Goal: Transaction & Acquisition: Purchase product/service

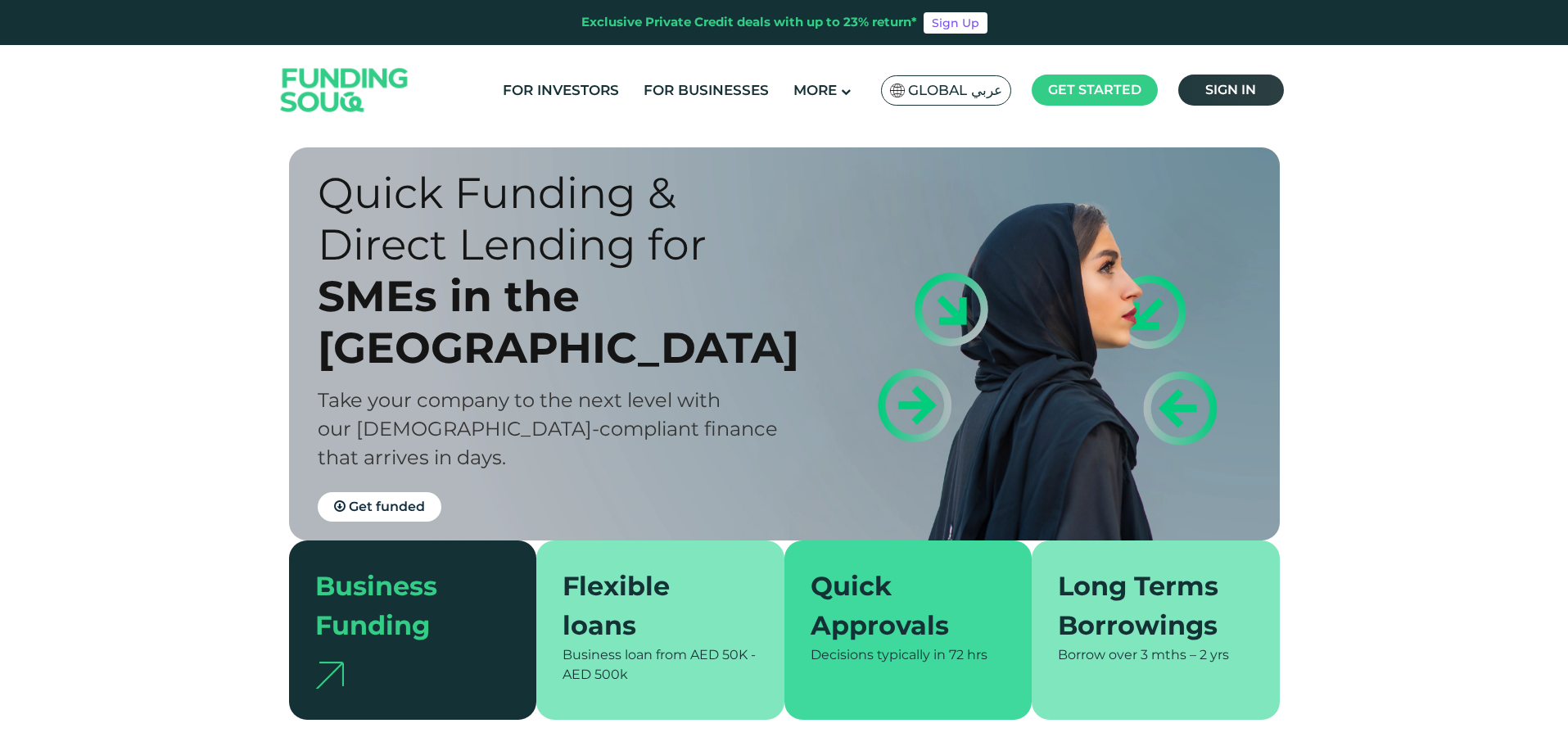
drag, startPoint x: 1241, startPoint y: 84, endPoint x: 1239, endPoint y: 76, distance: 8.2
click at [1241, 84] on span "Sign in" at bounding box center [1231, 90] width 51 height 15
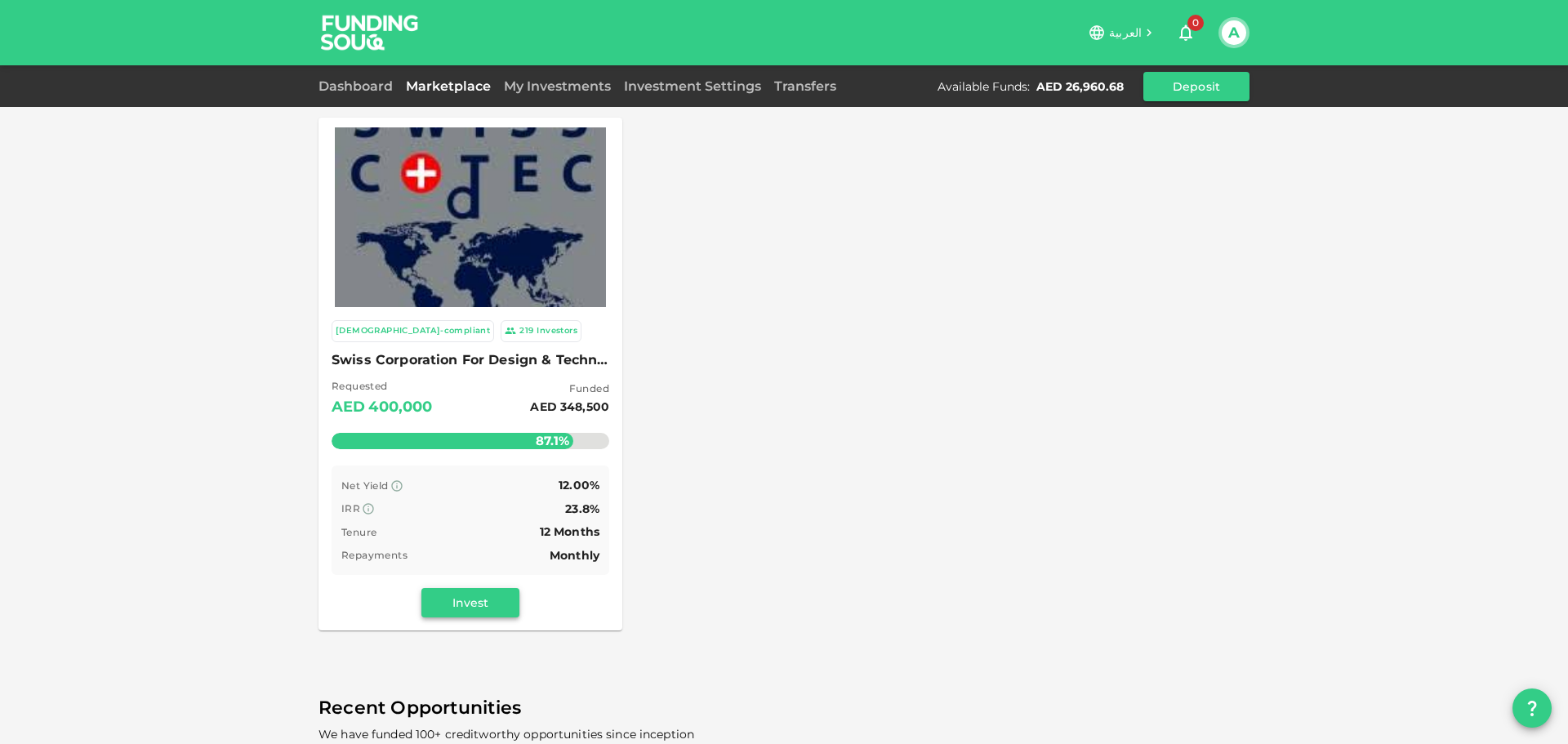
click at [479, 598] on button "Invest" at bounding box center [470, 602] width 98 height 30
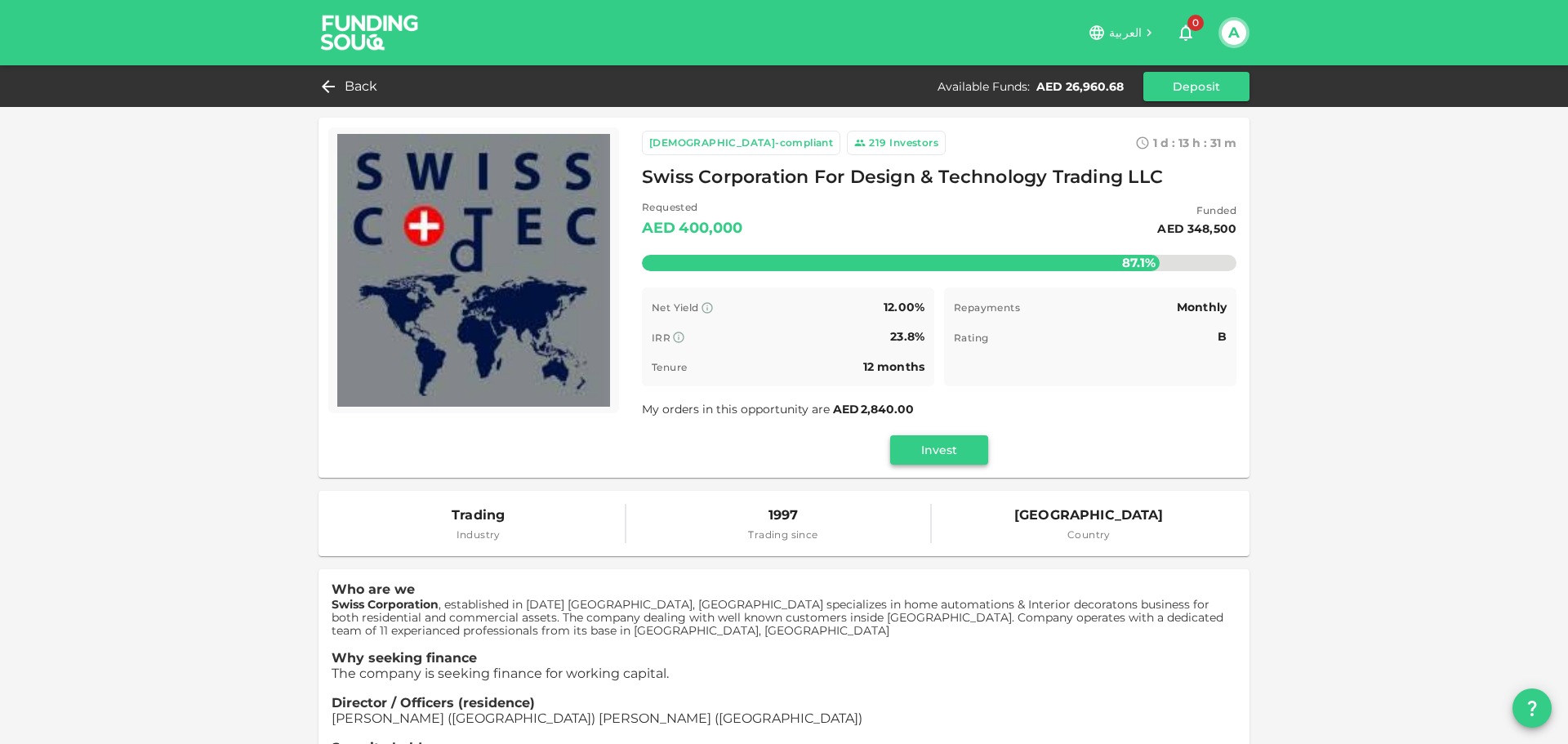
click at [973, 448] on button "Invest" at bounding box center [939, 450] width 98 height 30
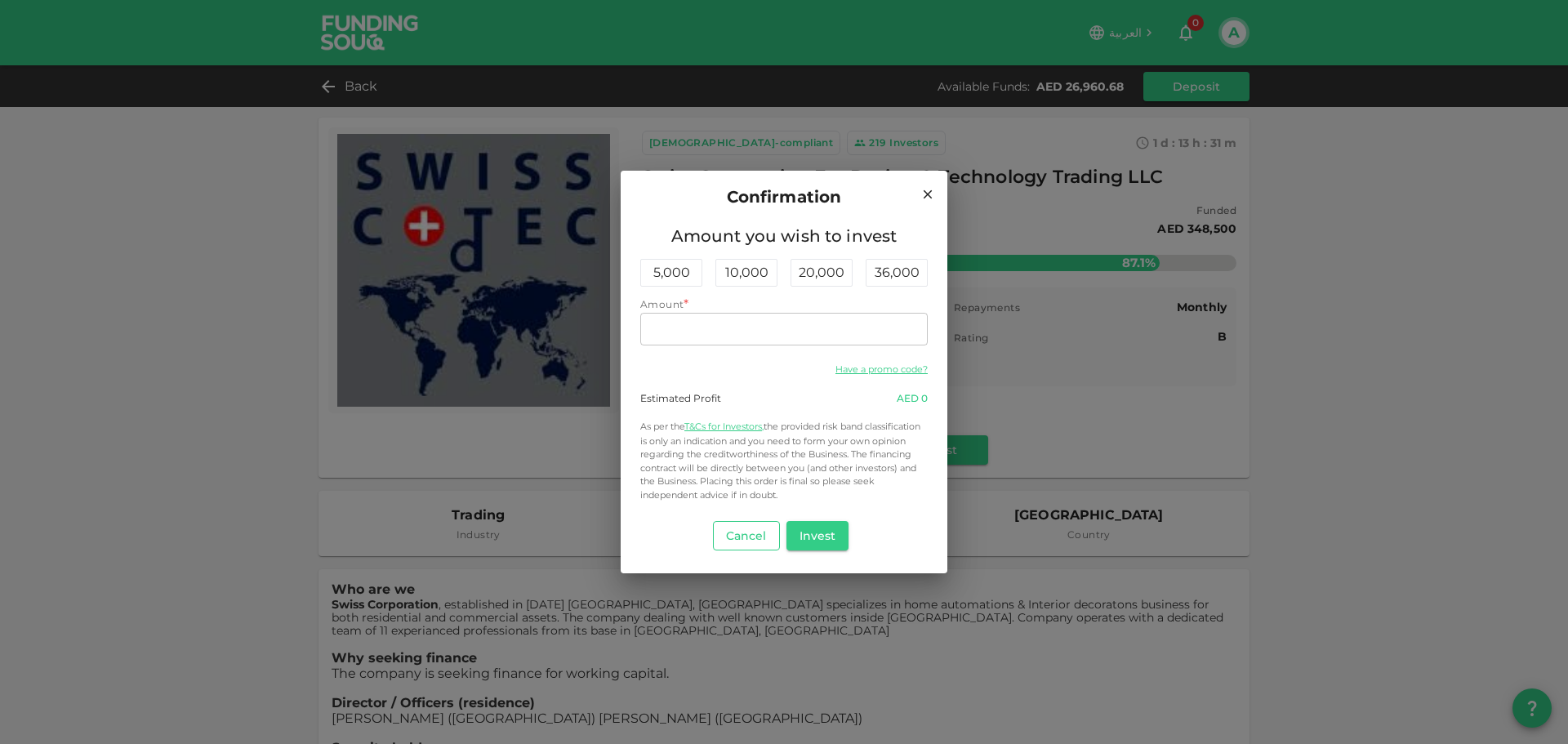
click at [739, 545] on button "Cancel" at bounding box center [746, 536] width 66 height 30
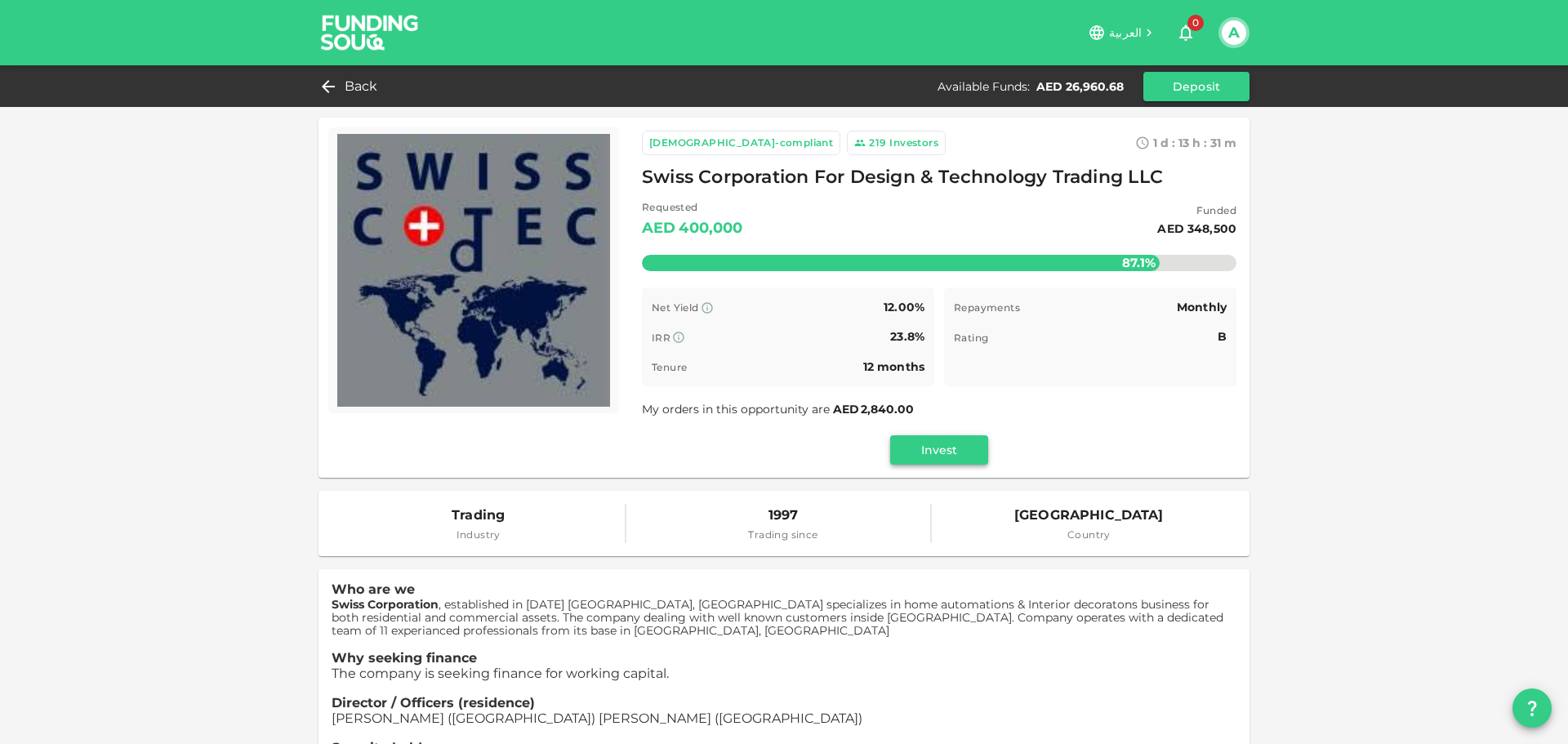
click at [954, 445] on button "Invest" at bounding box center [939, 450] width 98 height 30
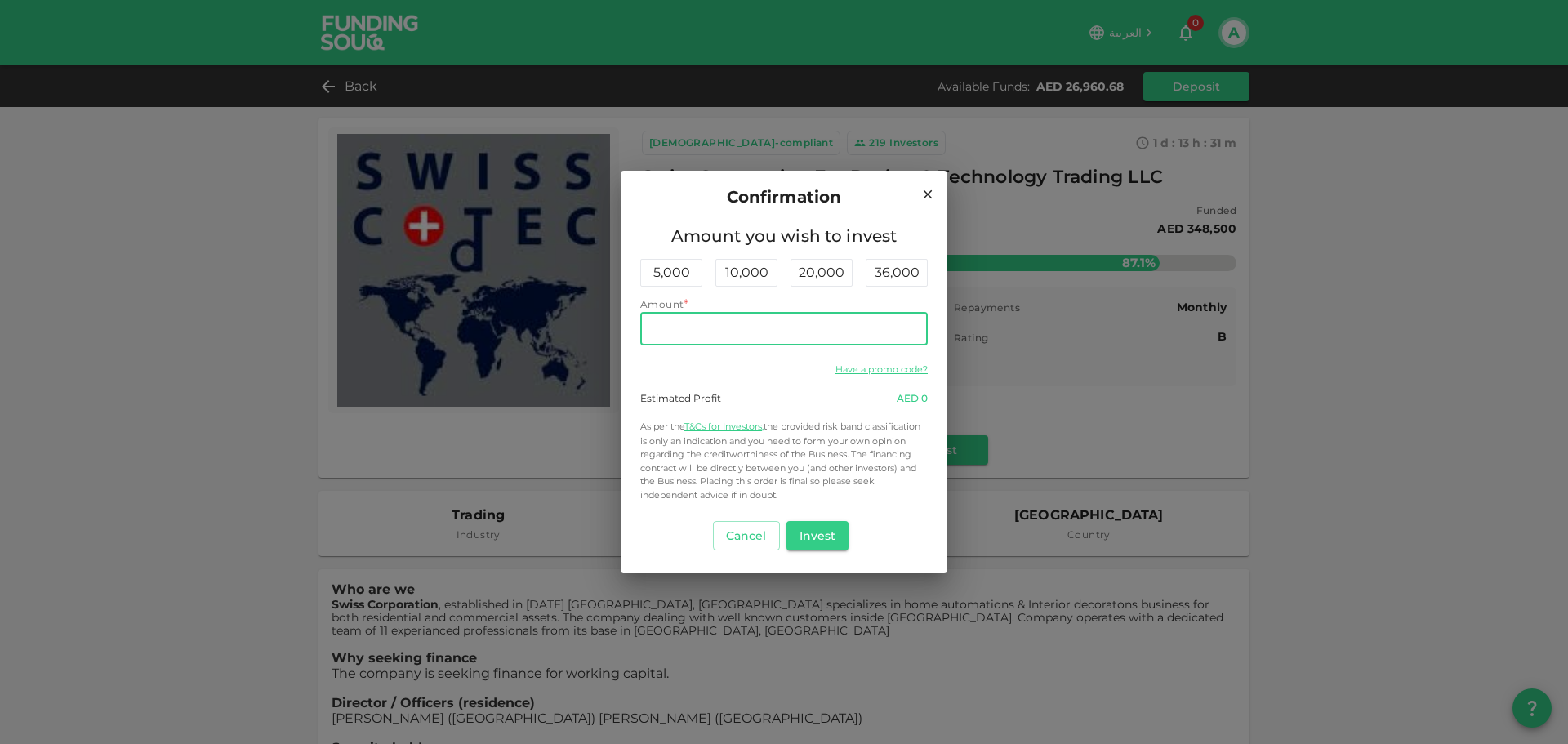
click at [761, 339] on input "Amount" at bounding box center [784, 329] width 287 height 33
type input "24,160"
click at [815, 541] on button "Invest" at bounding box center [817, 536] width 63 height 30
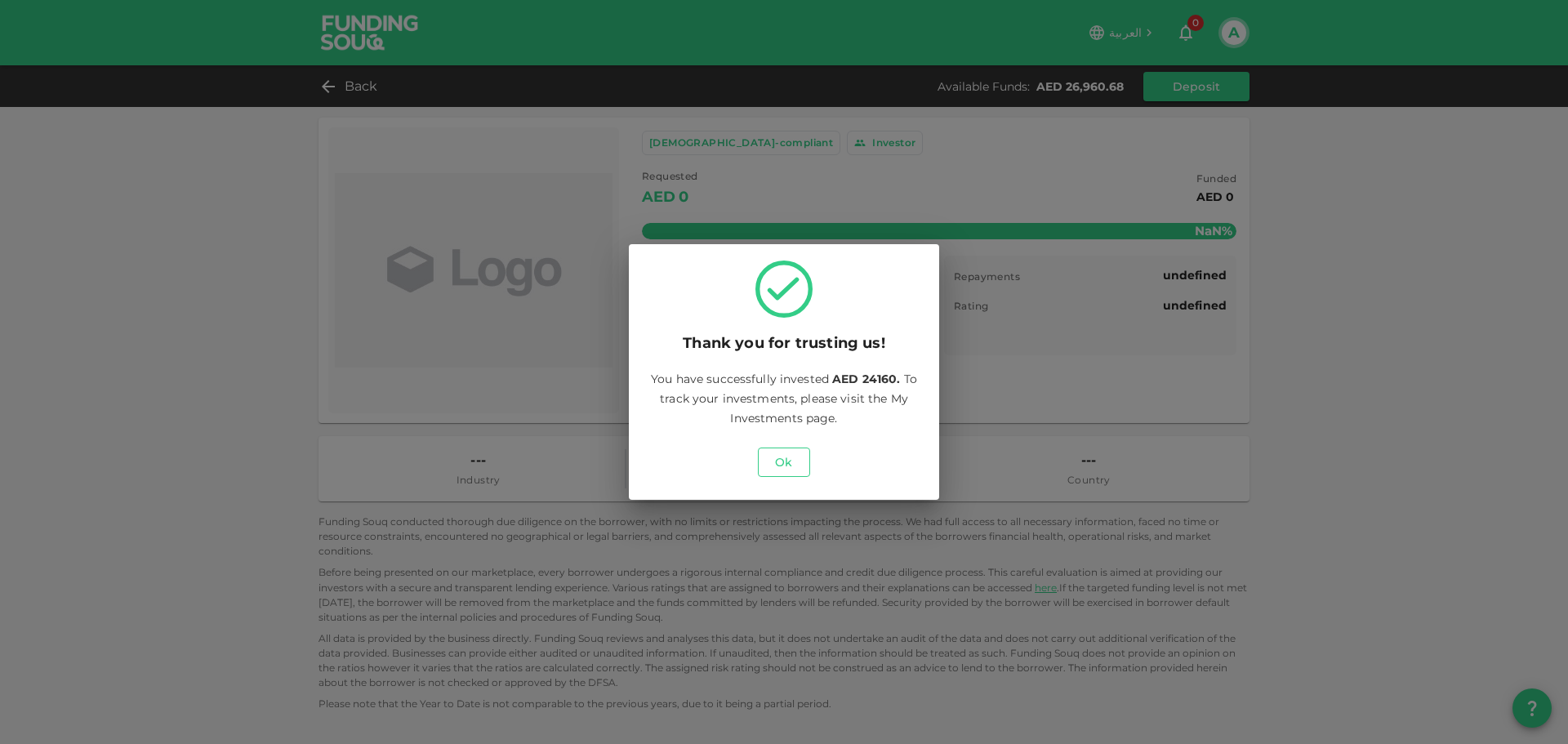
click at [779, 470] on button "Ok" at bounding box center [784, 462] width 52 height 30
click at [782, 467] on button "Ok" at bounding box center [784, 462] width 52 height 30
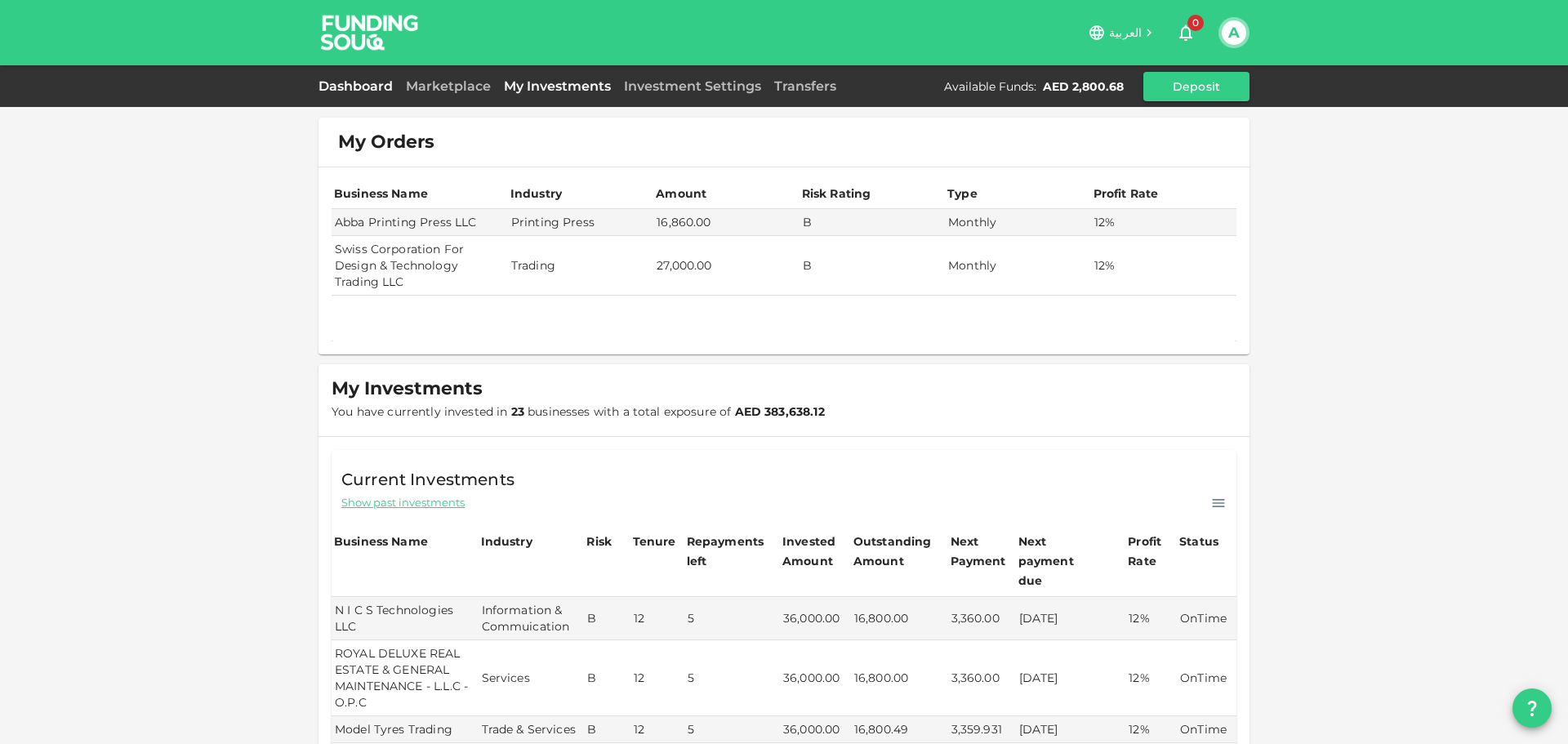
click at [366, 84] on link "Dashboard" at bounding box center [359, 86] width 81 height 15
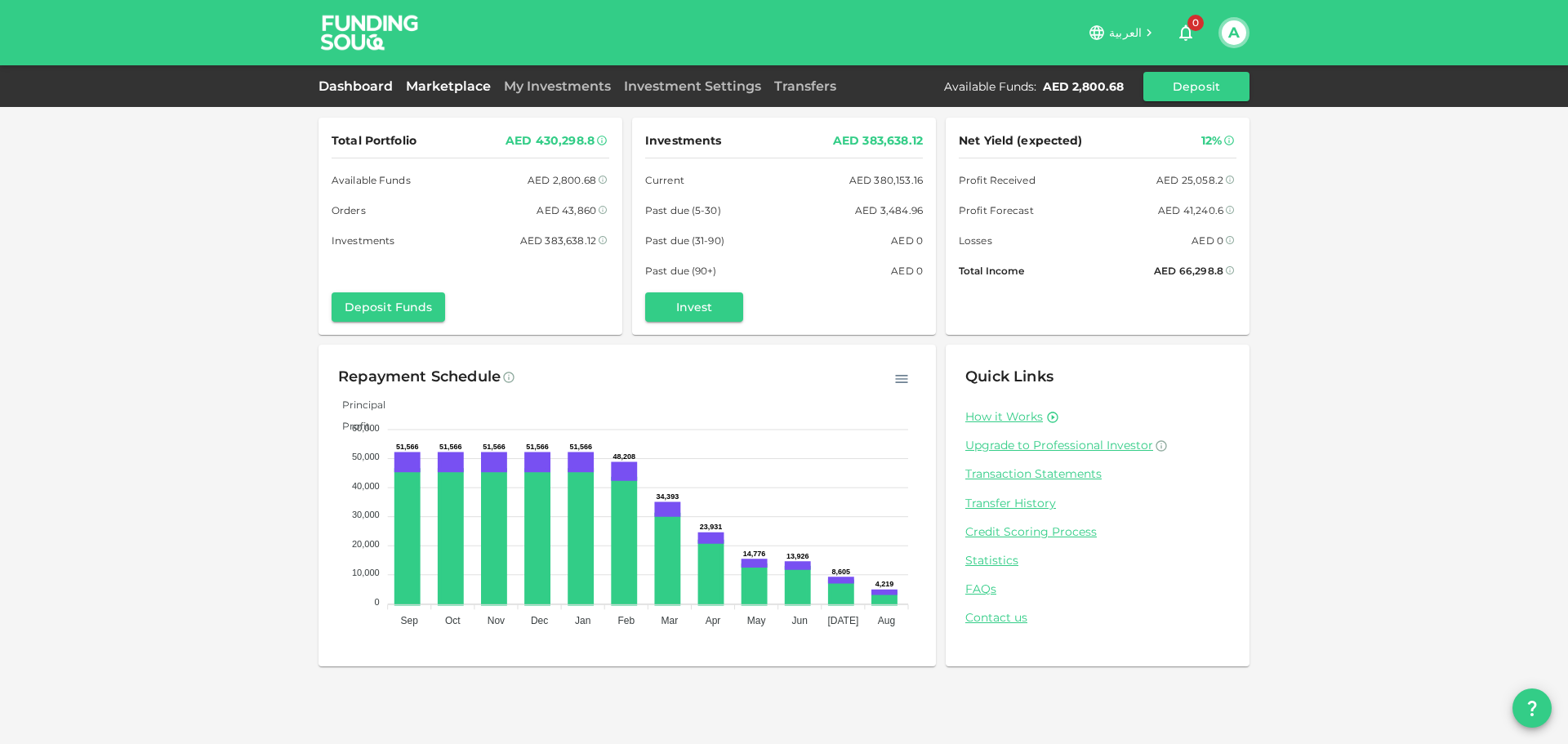
click at [436, 89] on link "Marketplace" at bounding box center [448, 86] width 98 height 15
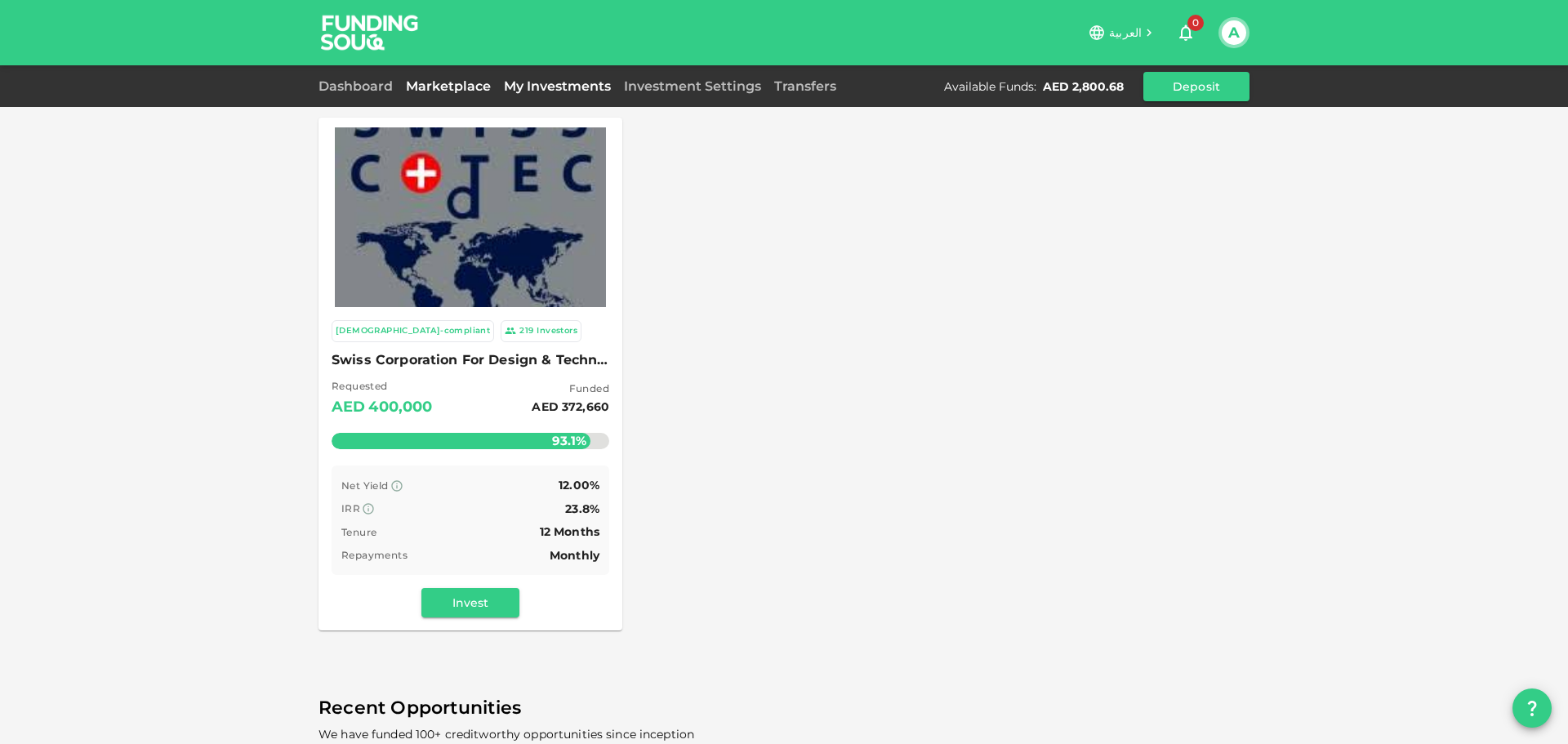
click at [573, 91] on link "My Investments" at bounding box center [557, 86] width 120 height 15
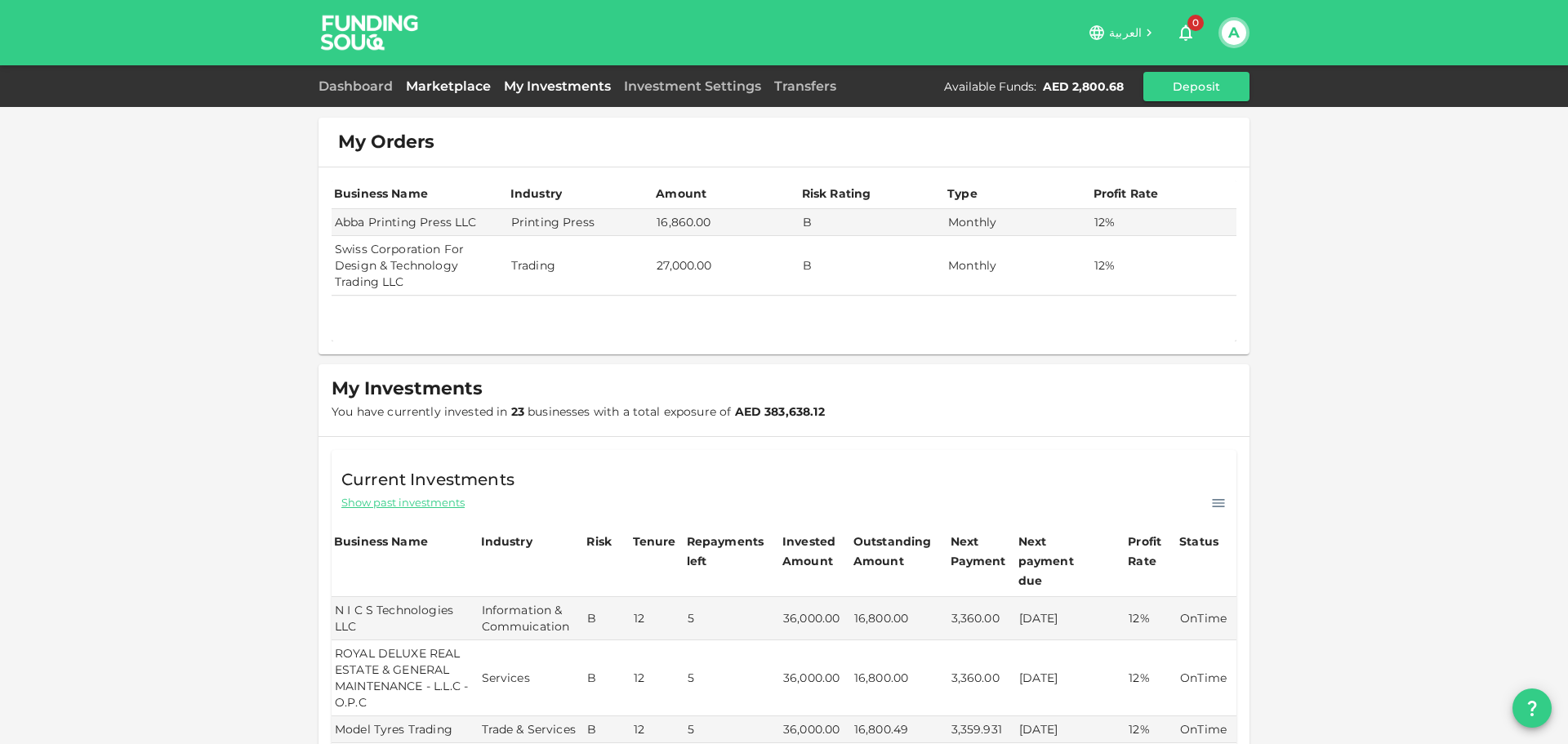
click at [473, 89] on link "Marketplace" at bounding box center [448, 86] width 98 height 15
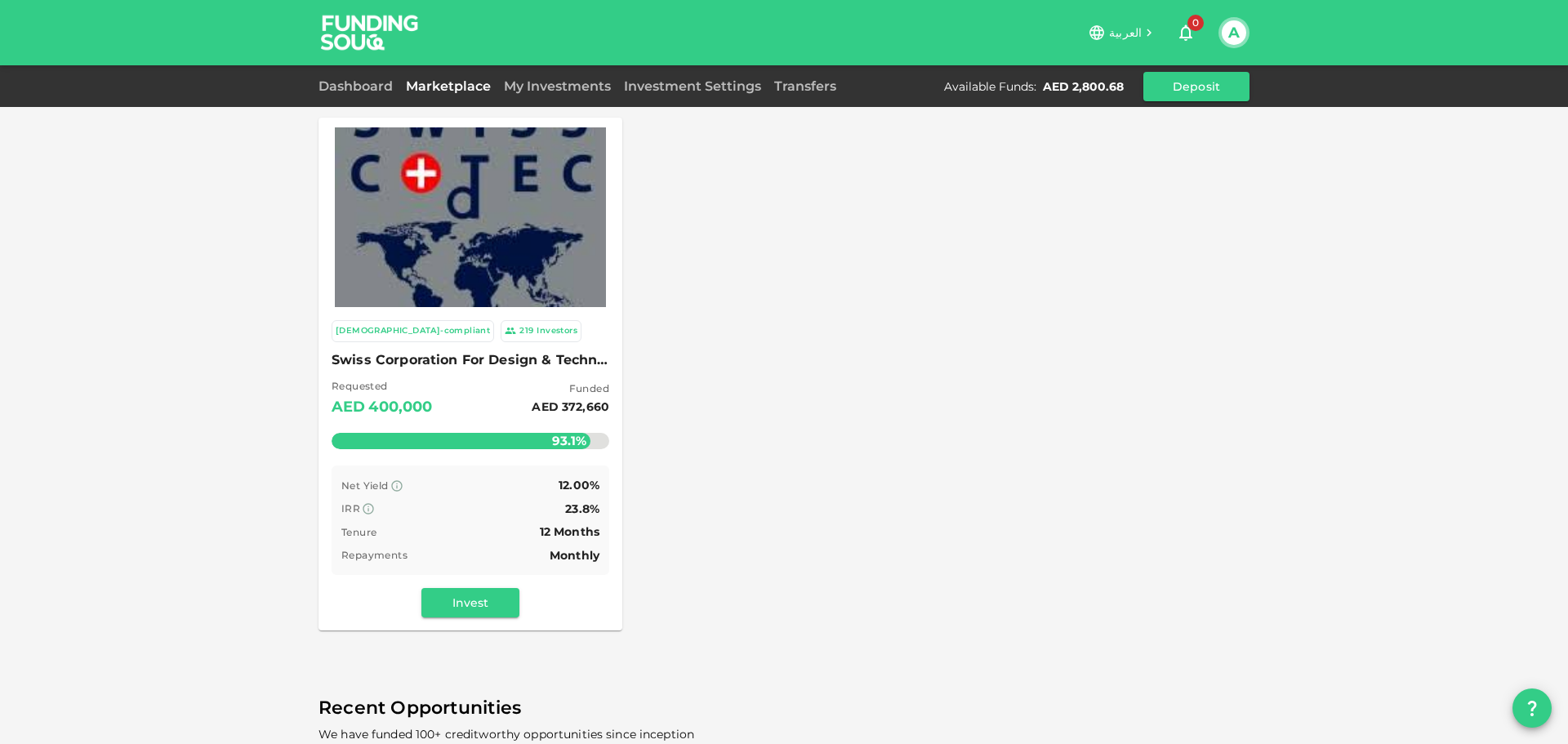
click at [532, 349] on span "Swiss Corporation For Design & Technology Trading LLC" at bounding box center [470, 360] width 278 height 23
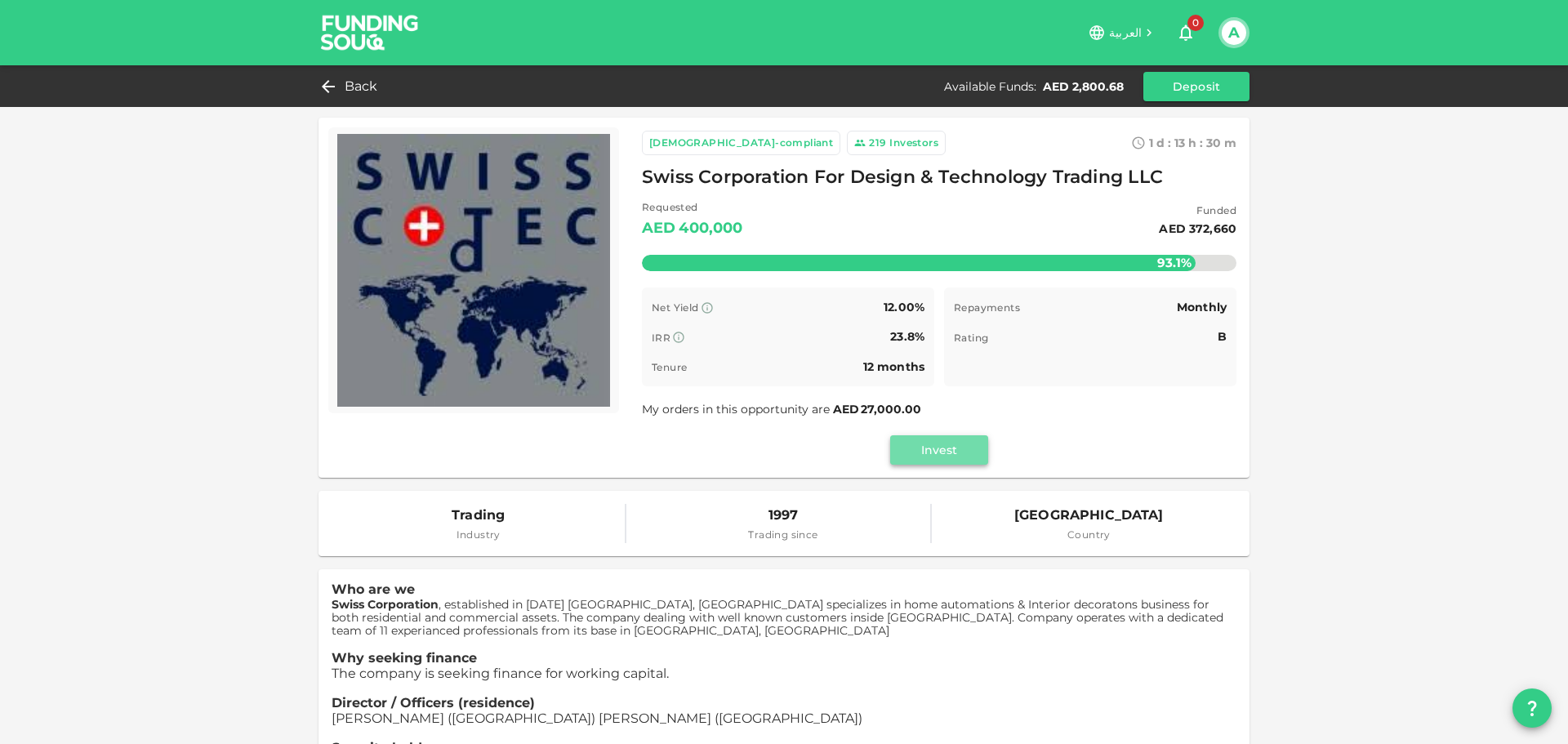
click at [972, 445] on button "Invest" at bounding box center [939, 450] width 98 height 30
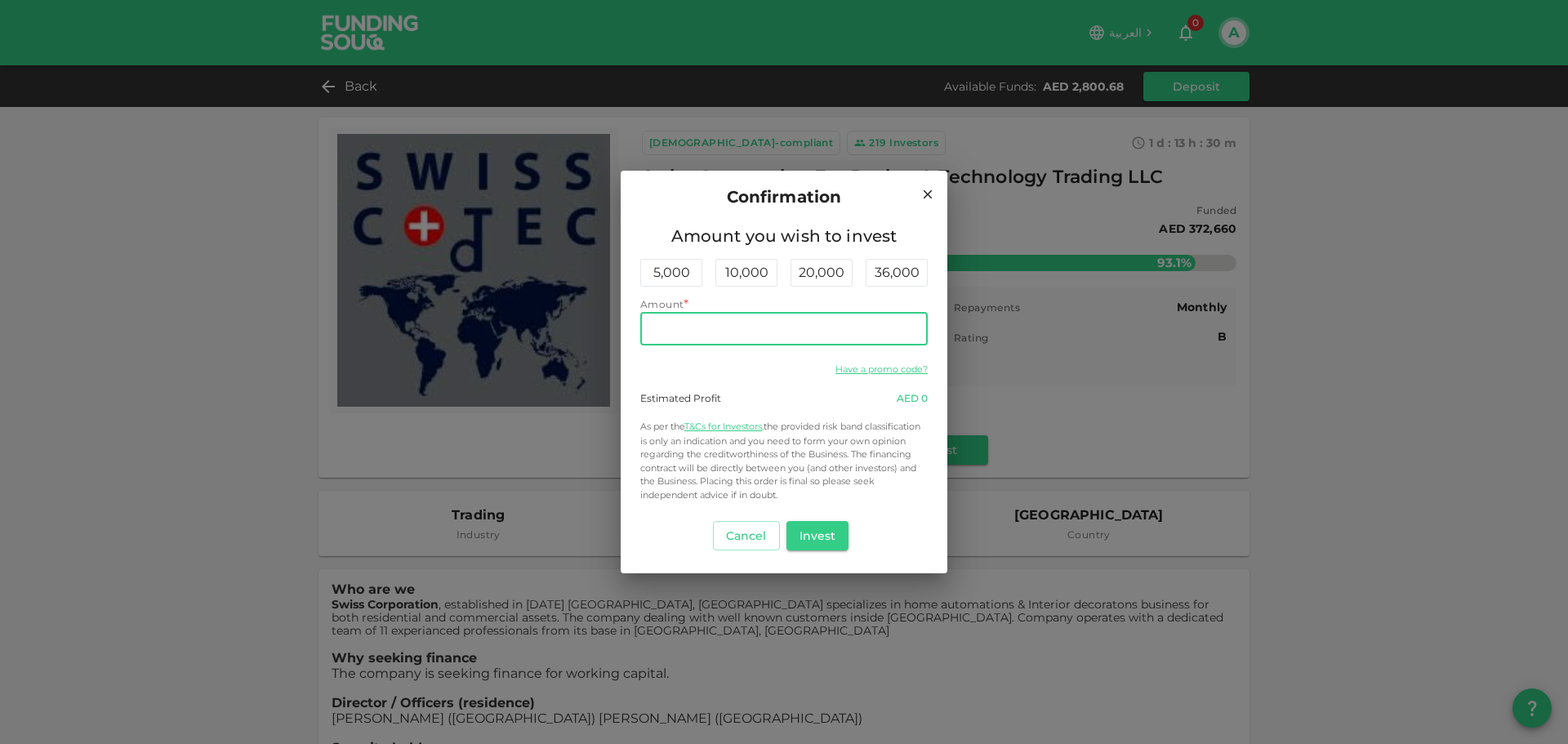
click at [794, 328] on input "Amount" at bounding box center [784, 329] width 287 height 33
type input "2,000"
click at [811, 543] on button "Invest" at bounding box center [817, 536] width 63 height 30
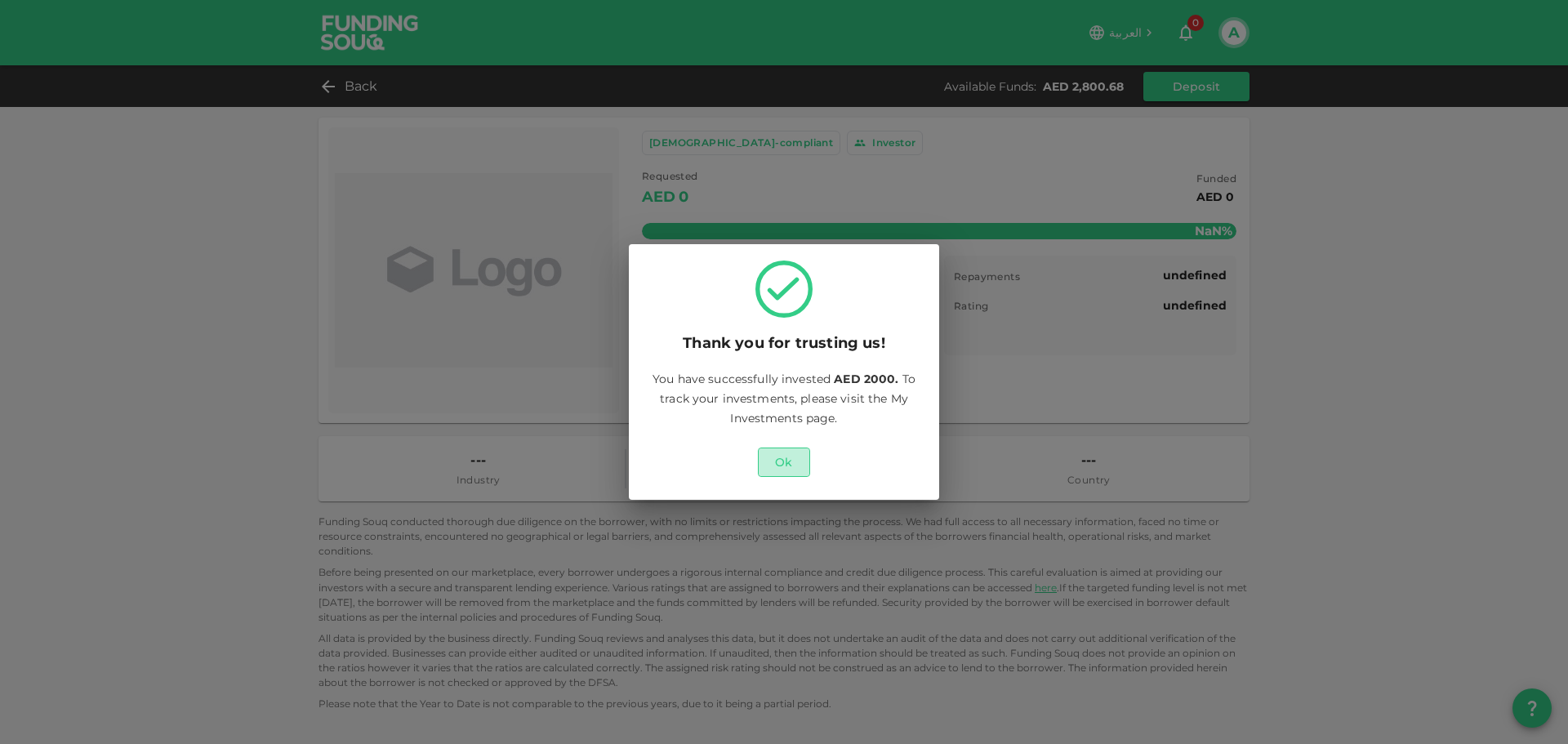
click at [783, 469] on button "Ok" at bounding box center [784, 462] width 52 height 30
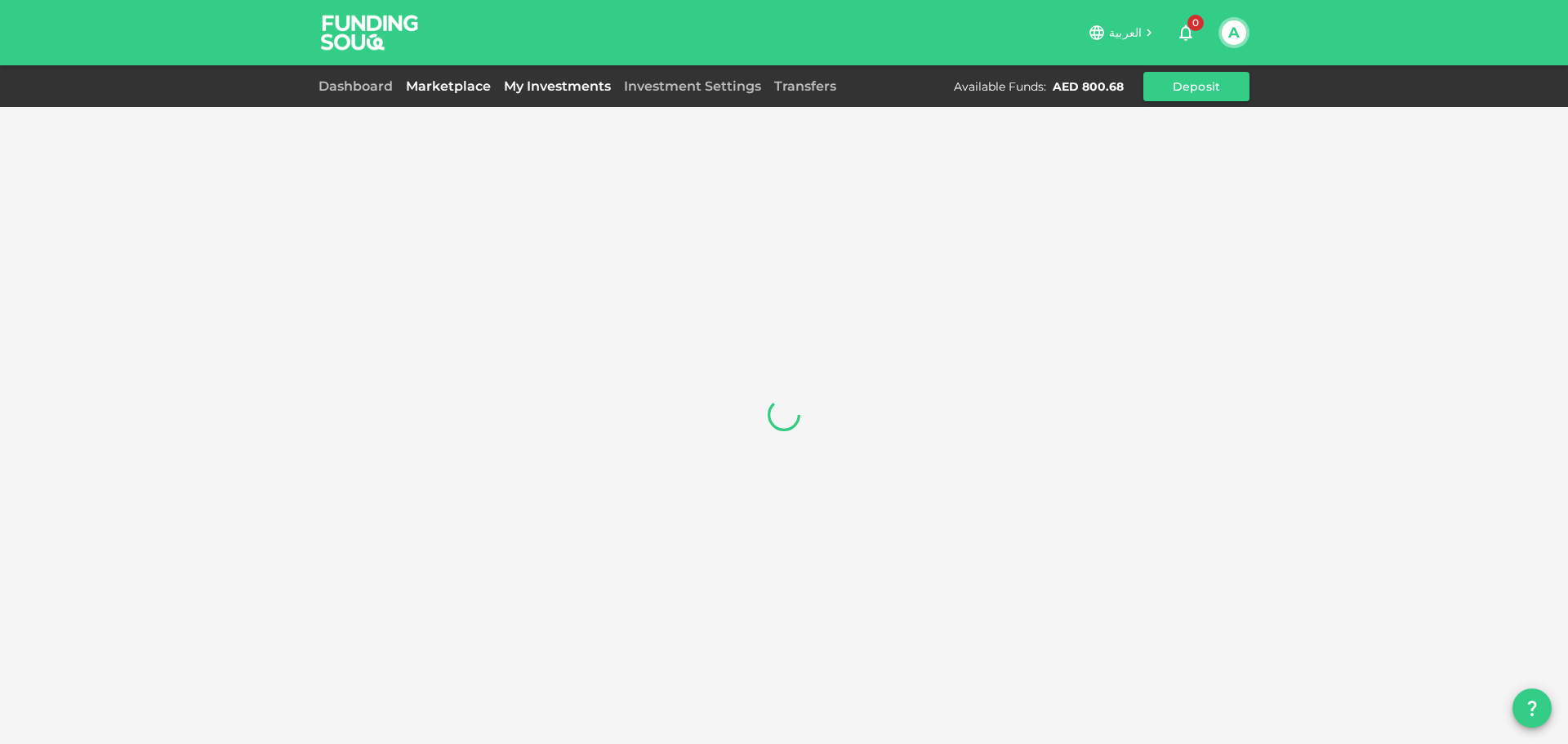
click at [453, 93] on link "Marketplace" at bounding box center [448, 86] width 98 height 15
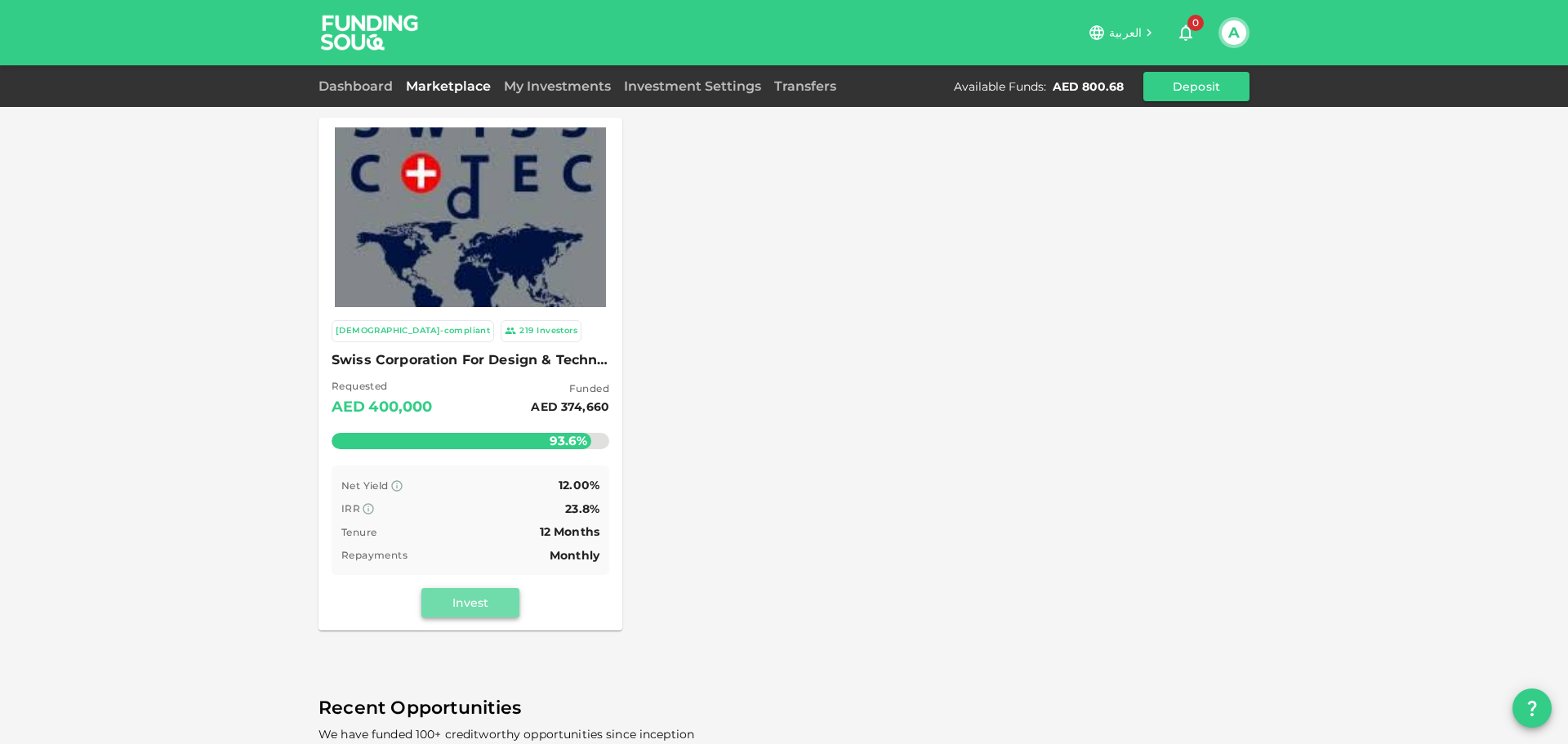
click at [498, 612] on button "Invest" at bounding box center [470, 602] width 98 height 30
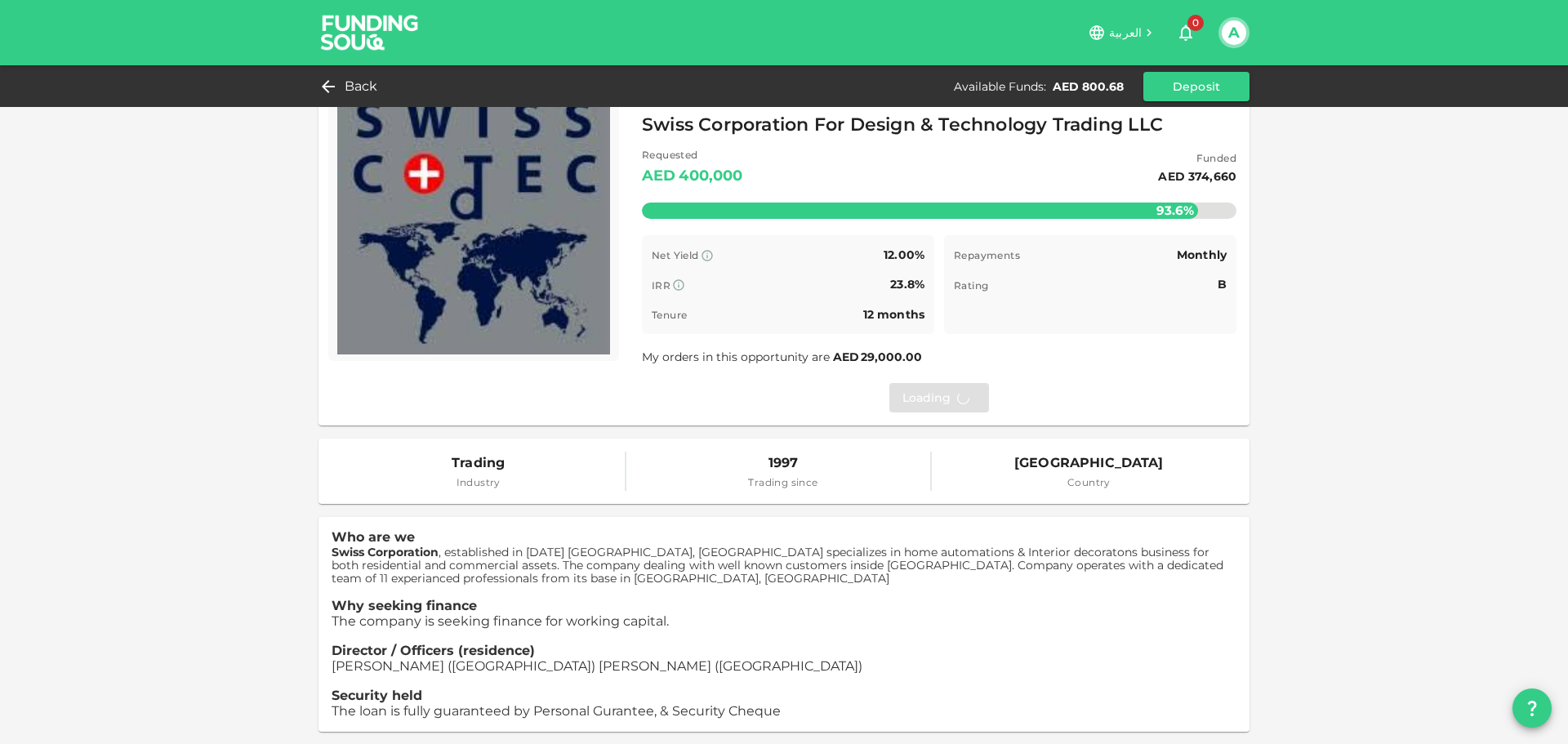
scroll to position [82, 0]
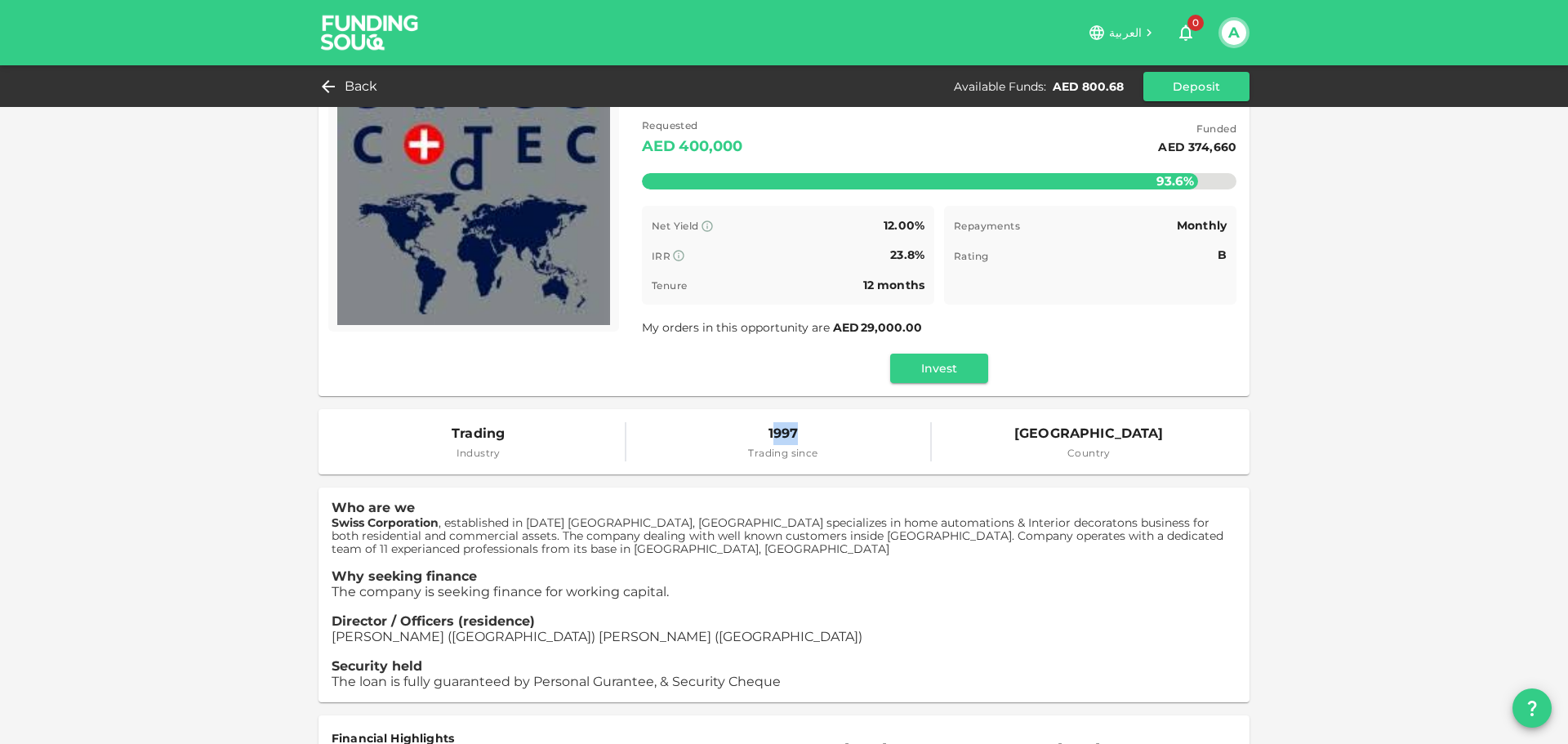
drag, startPoint x: 767, startPoint y: 441, endPoint x: 841, endPoint y: 438, distance: 74.1
click at [841, 438] on div "1997 Trading since" at bounding box center [784, 441] width 295 height 40
click at [979, 453] on div "[GEOGRAPHIC_DATA] Country" at bounding box center [1089, 441] width 295 height 40
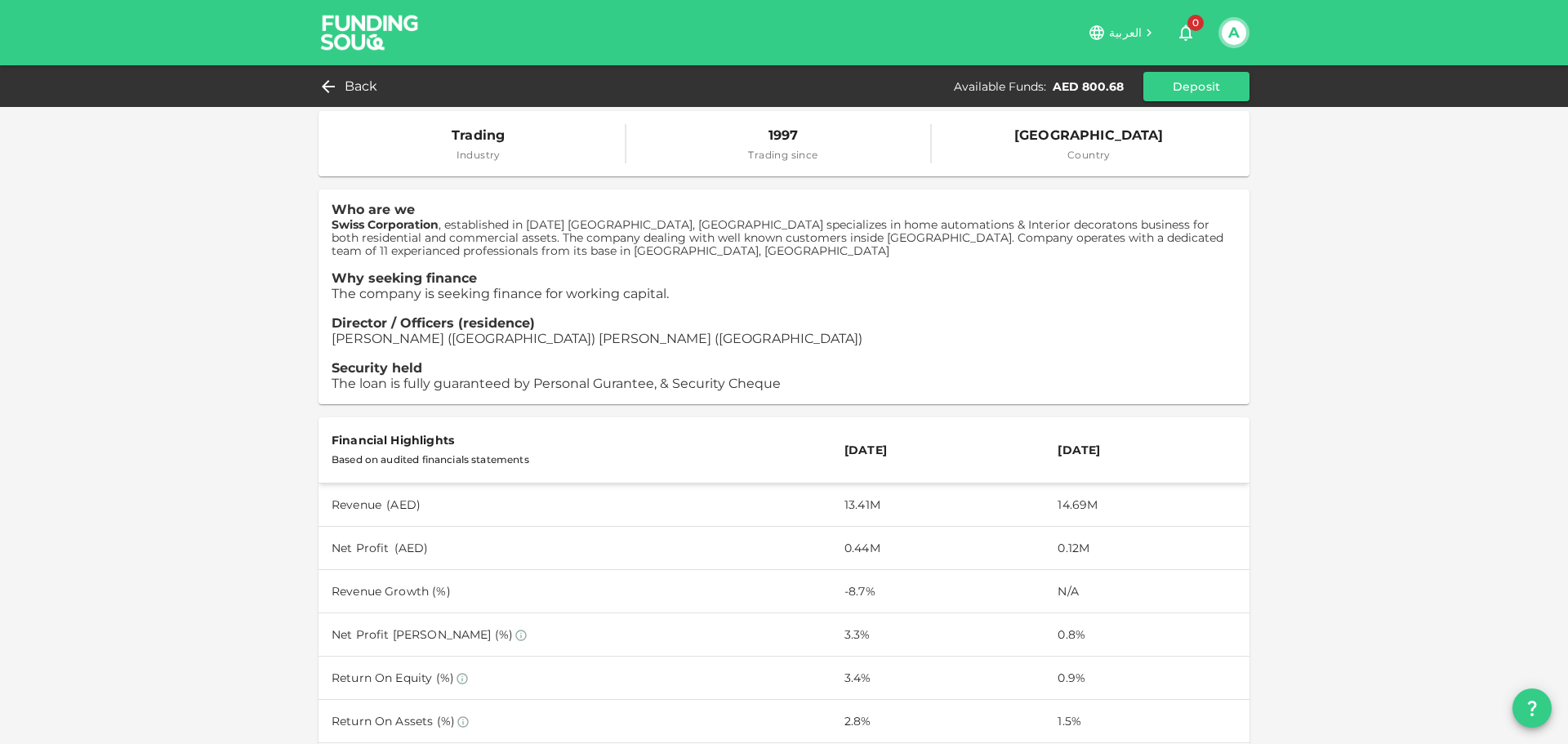
scroll to position [409, 0]
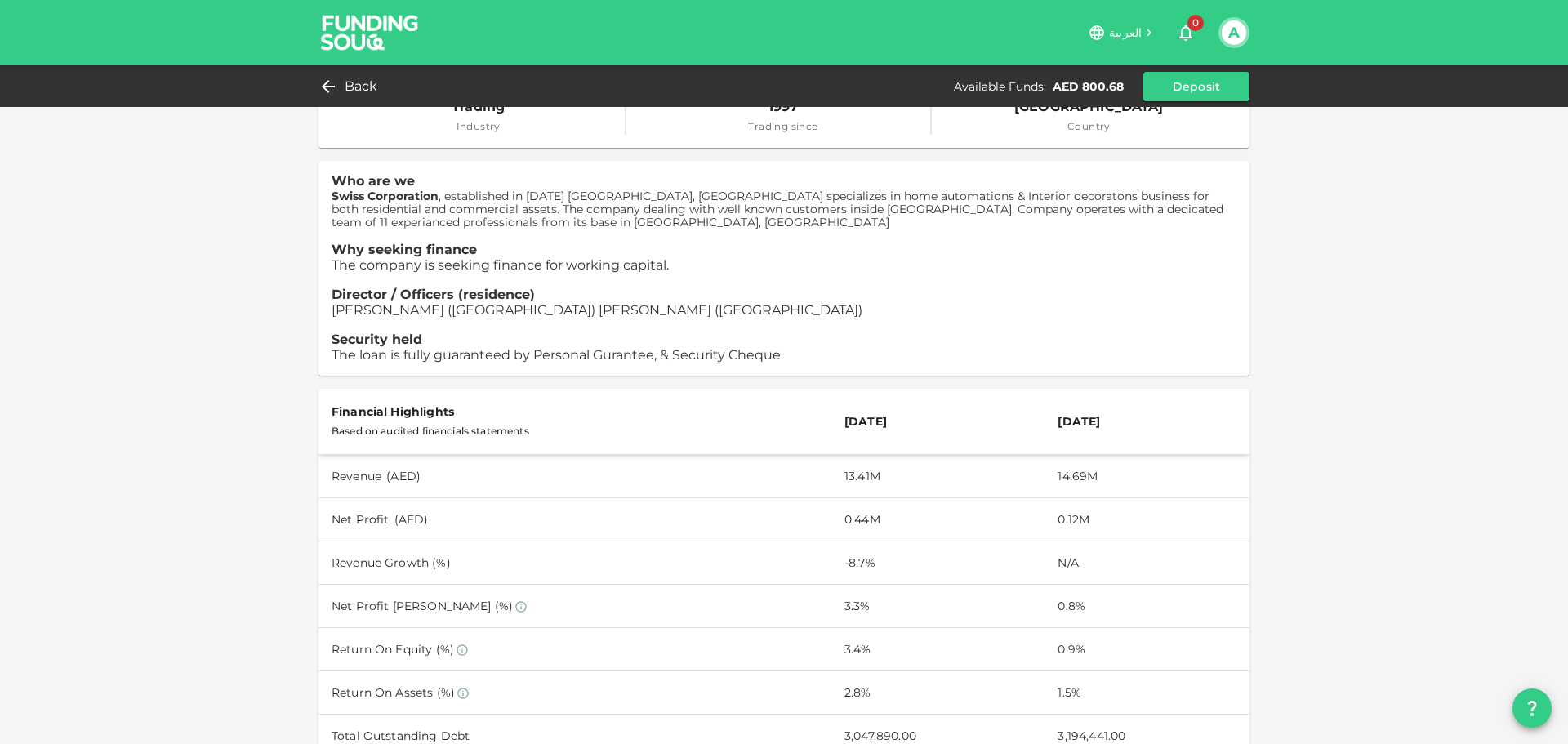
drag, startPoint x: 1025, startPoint y: 412, endPoint x: 1176, endPoint y: 422, distance: 151.3
click at [1176, 422] on tr "Financial Highlights Based on audited financials statements Dec 31, 2024 Dec 31…" at bounding box center [784, 421] width 931 height 66
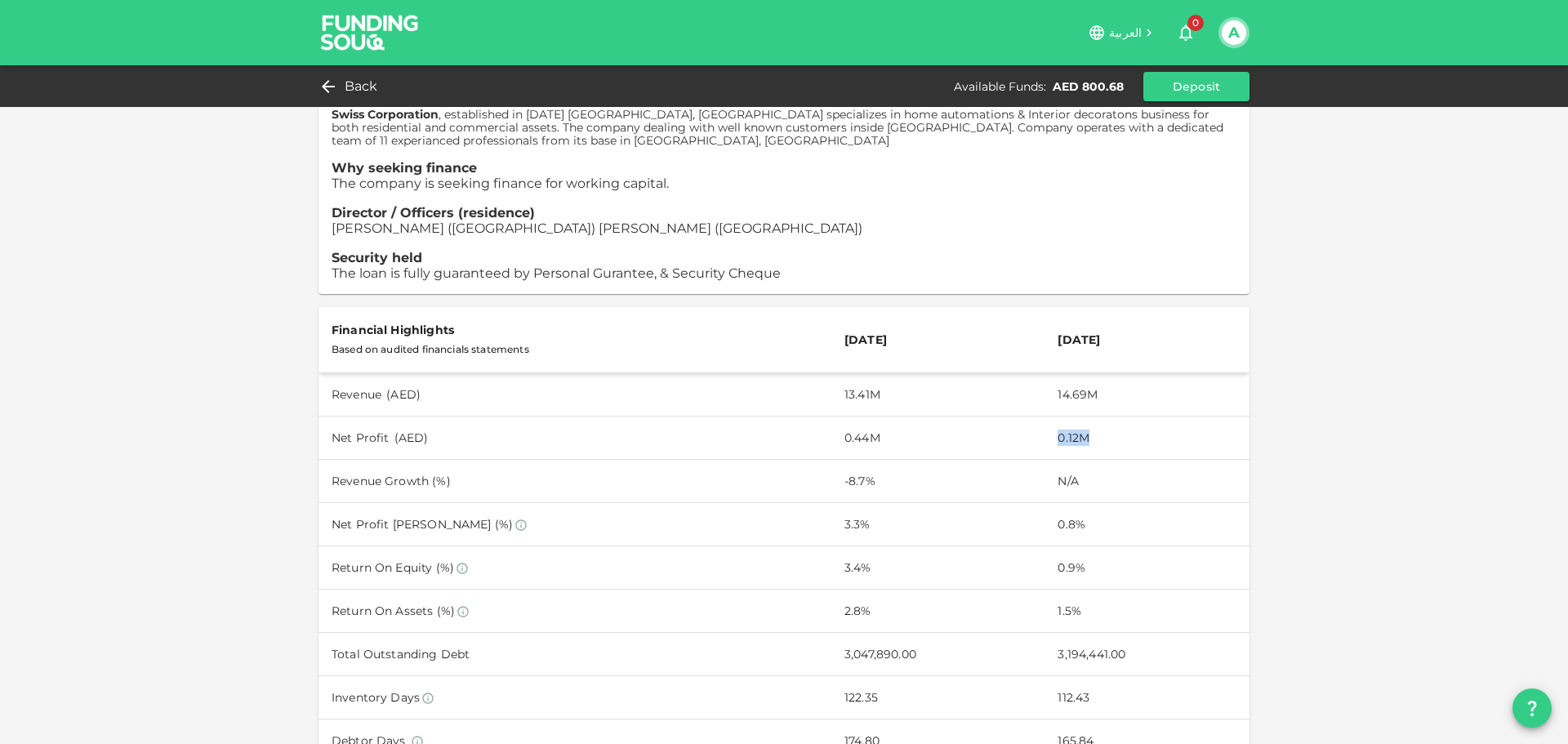
drag, startPoint x: 1044, startPoint y: 438, endPoint x: 1149, endPoint y: 441, distance: 105.0
click at [1149, 441] on td "0.12M" at bounding box center [1147, 438] width 205 height 43
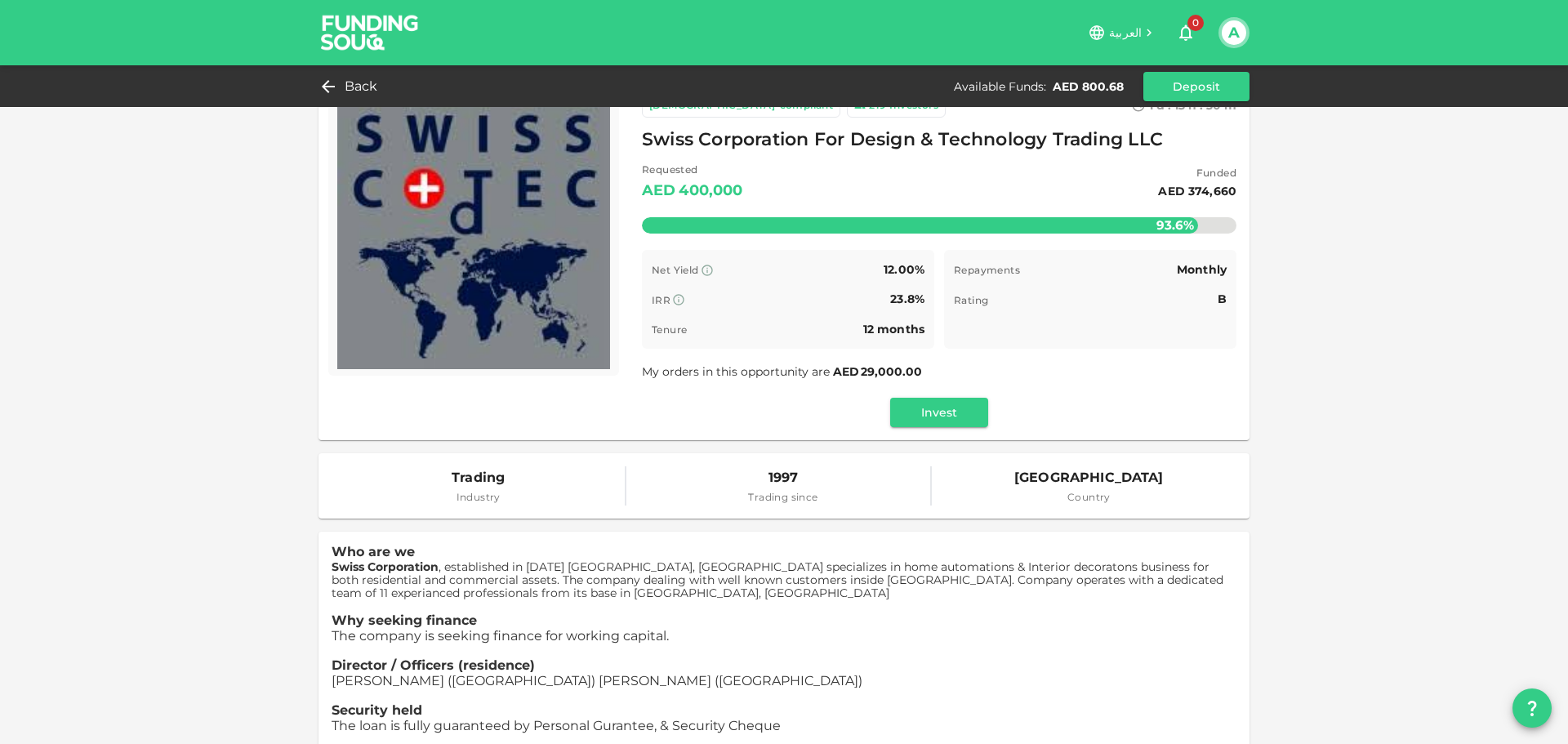
scroll to position [0, 0]
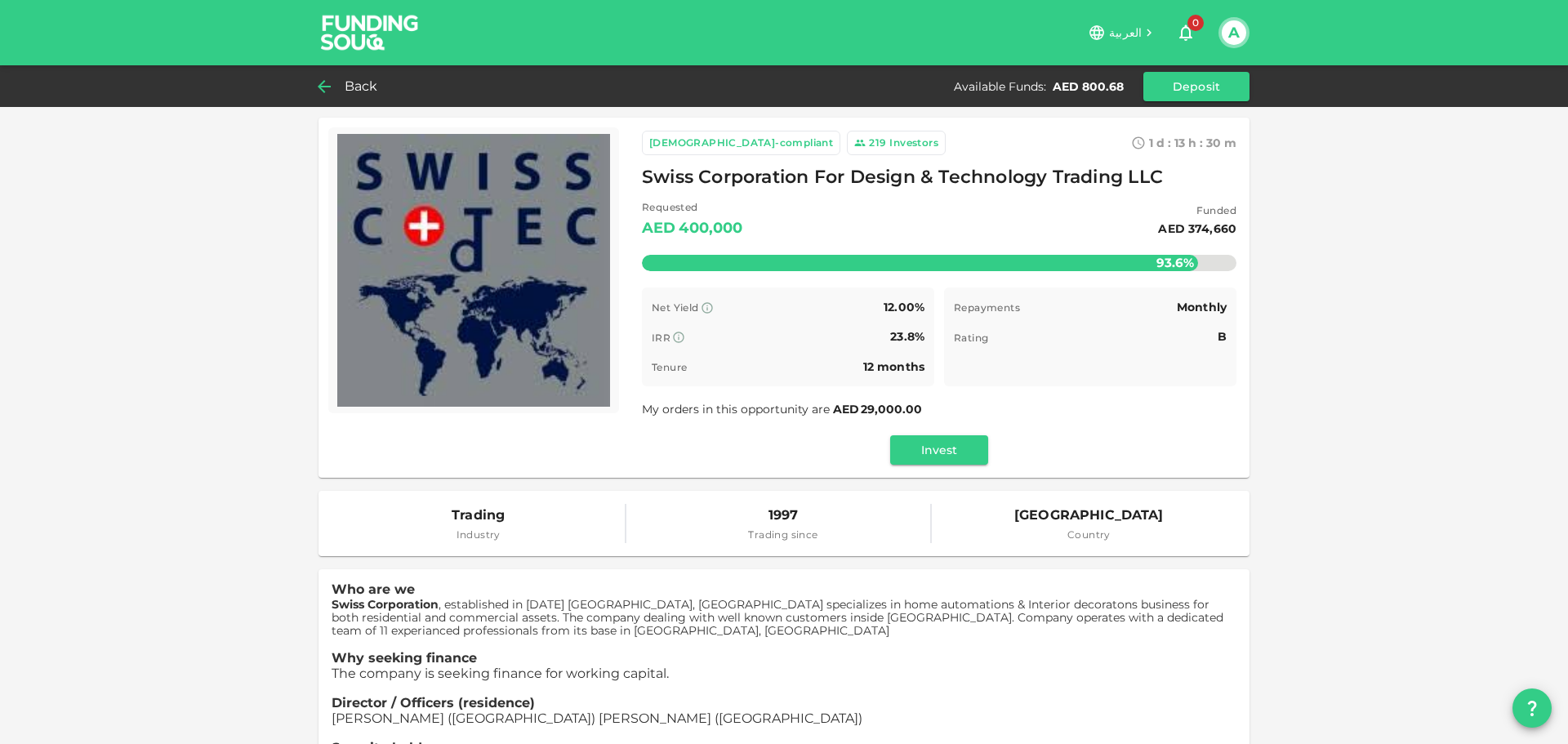
click at [345, 90] on span "Back" at bounding box center [361, 87] width 34 height 23
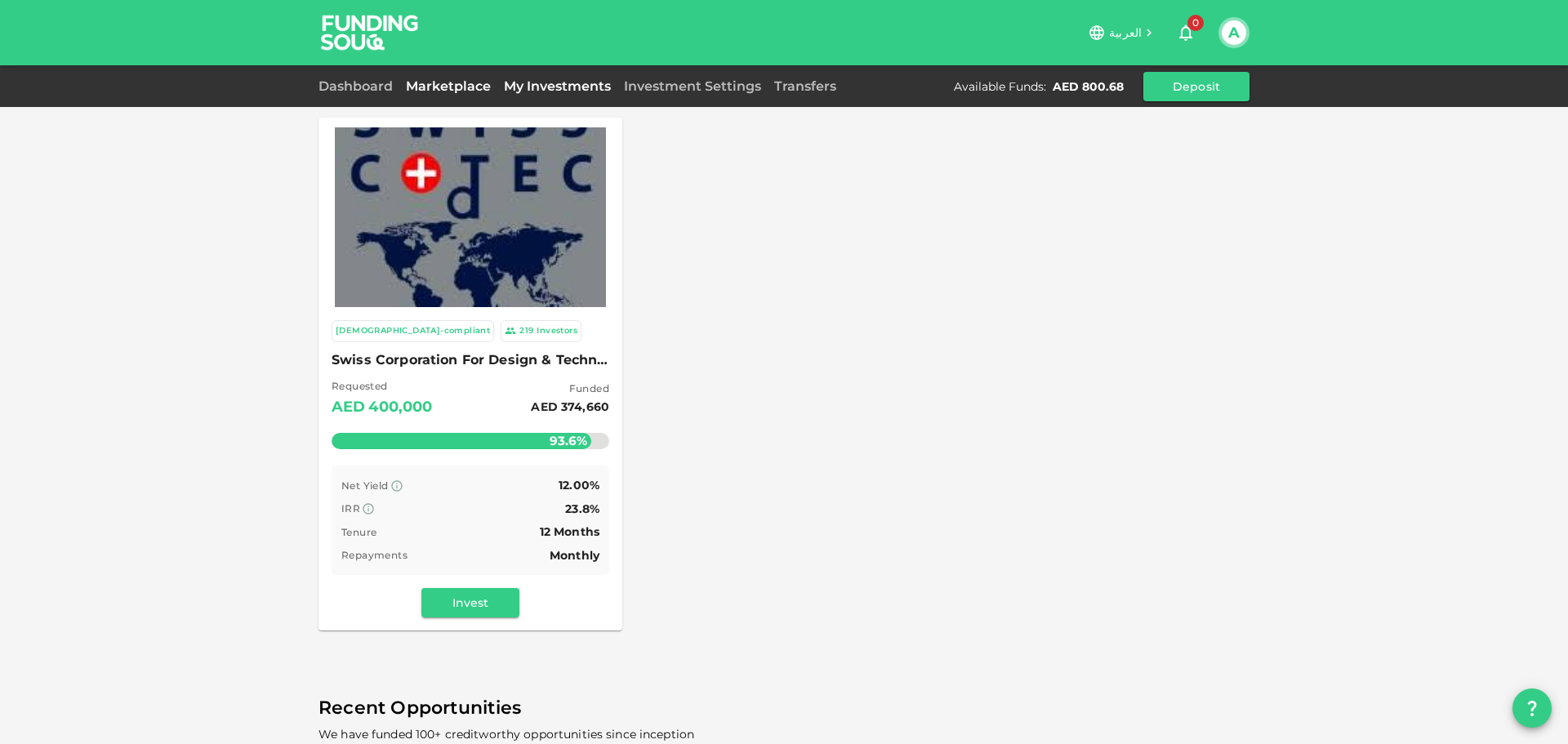
click at [546, 82] on link "My Investments" at bounding box center [557, 86] width 120 height 15
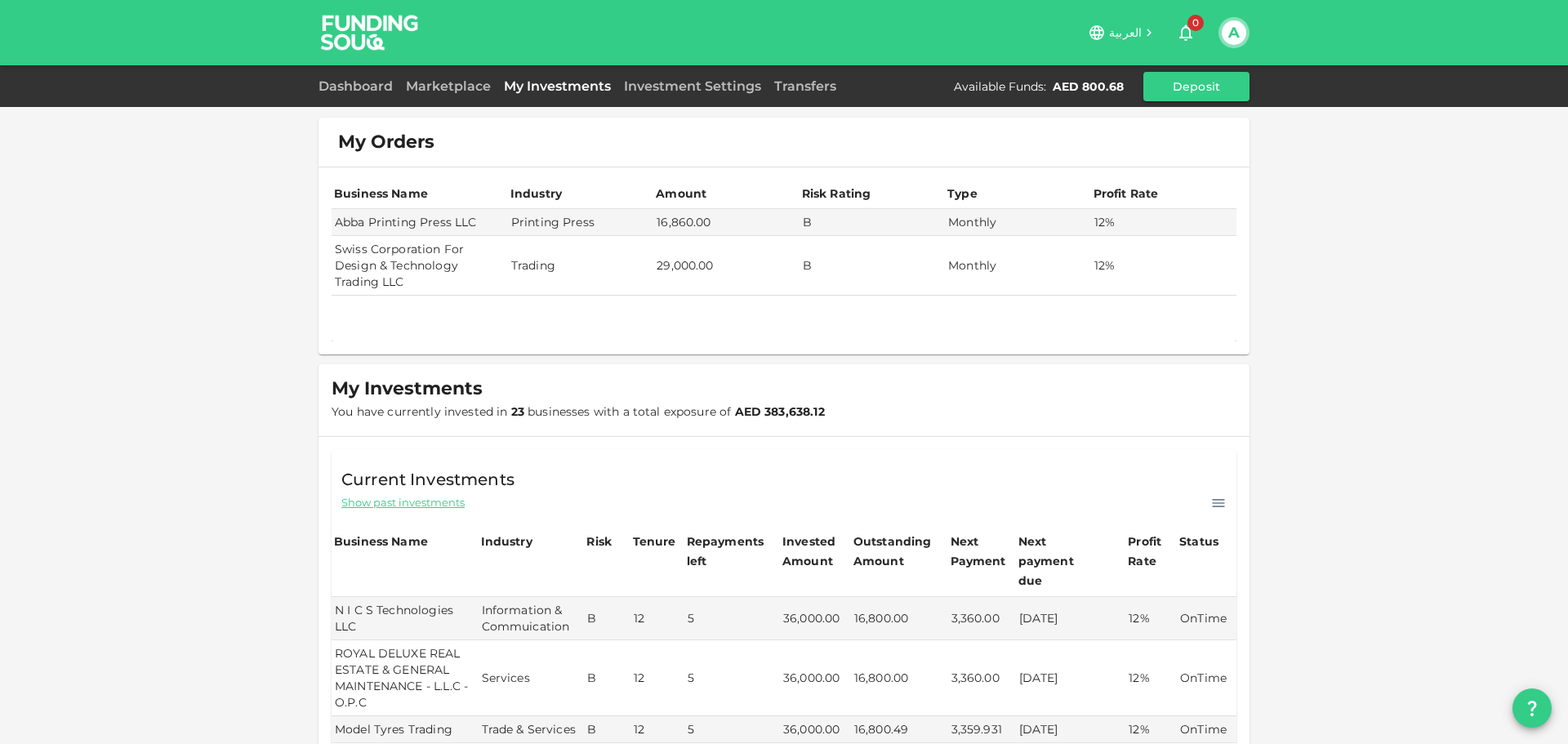
click at [1191, 25] on span "0" at bounding box center [1195, 22] width 16 height 16
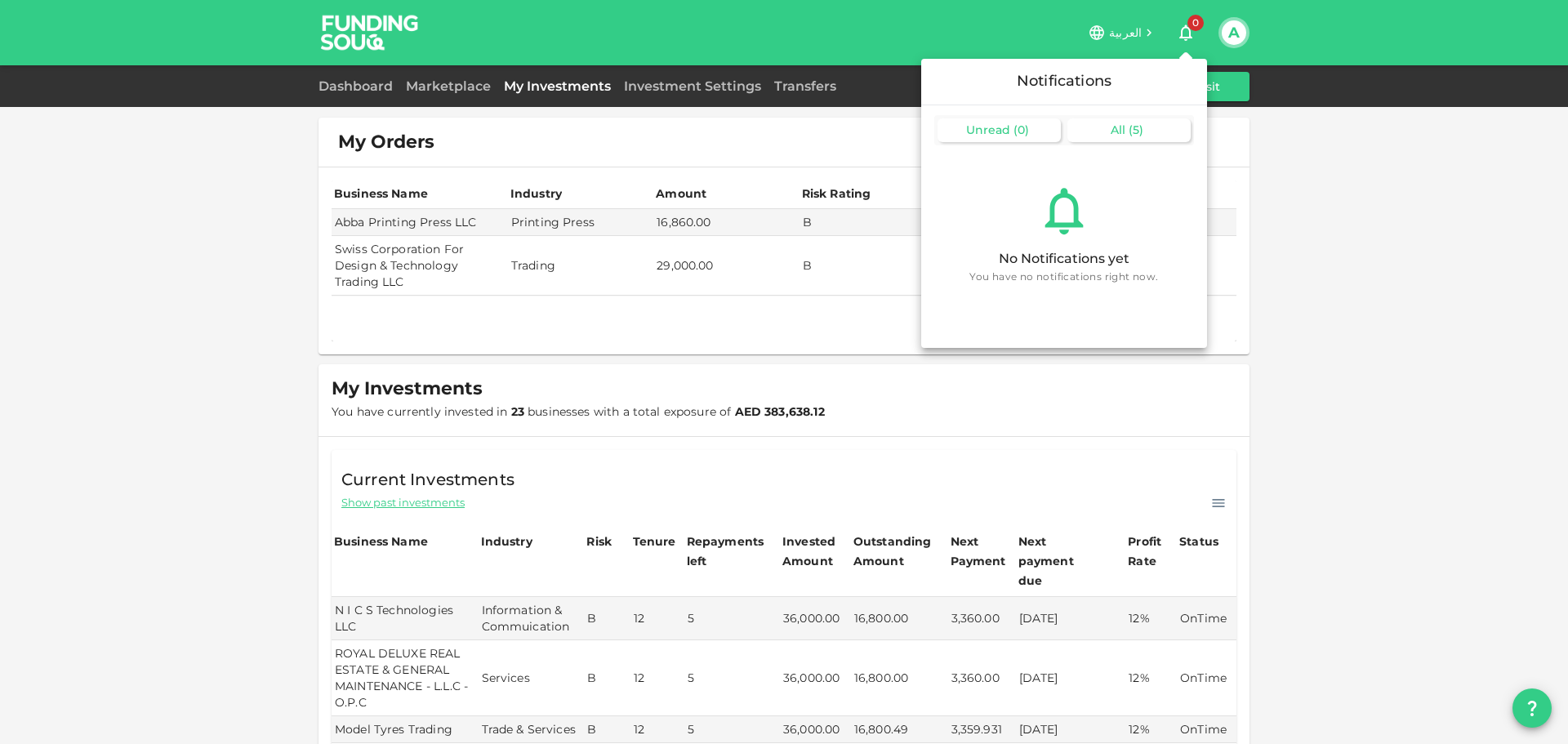
click at [1172, 119] on div "All ( 5 )" at bounding box center [1129, 130] width 123 height 24
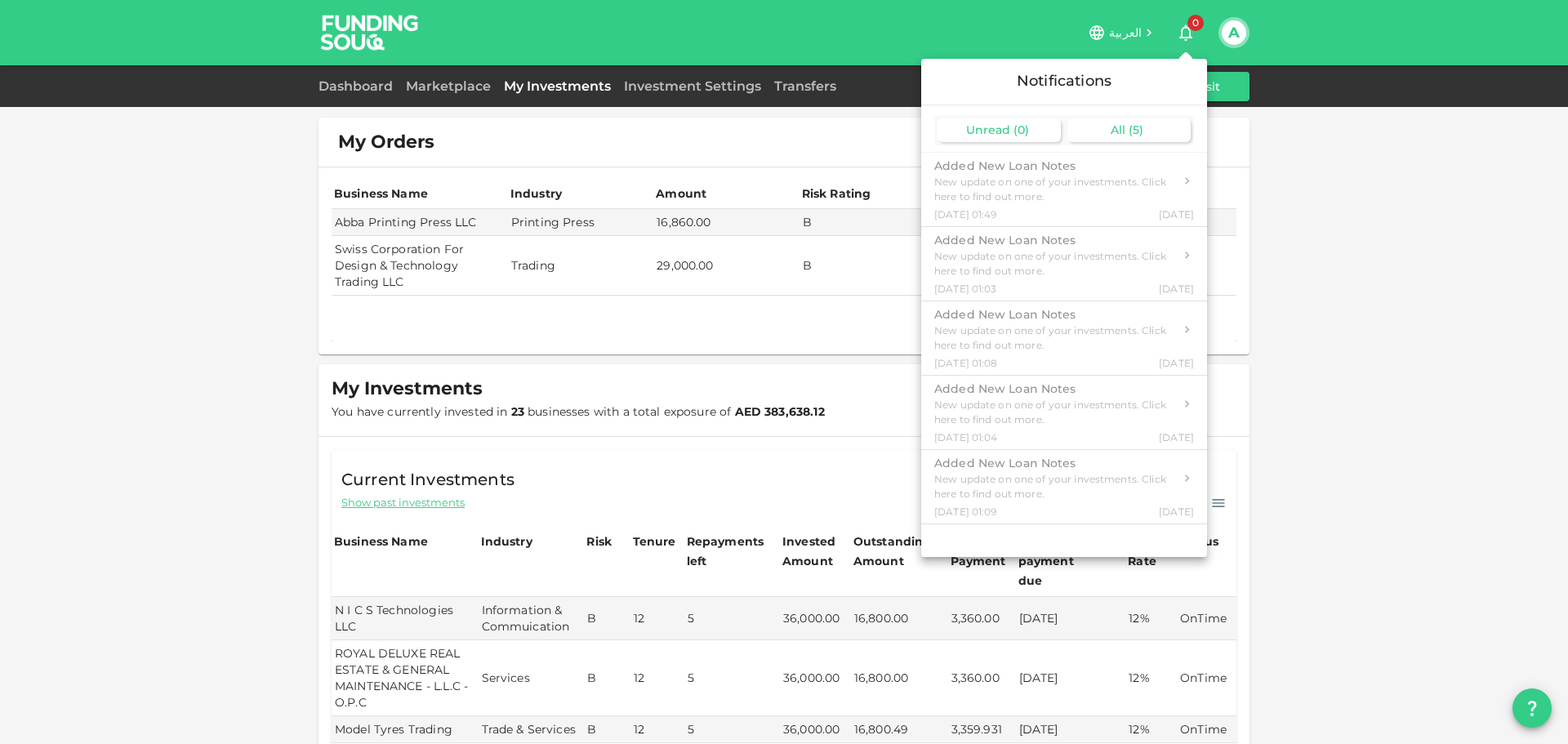
click at [987, 120] on div "Unread ( 0 )" at bounding box center [999, 130] width 123 height 24
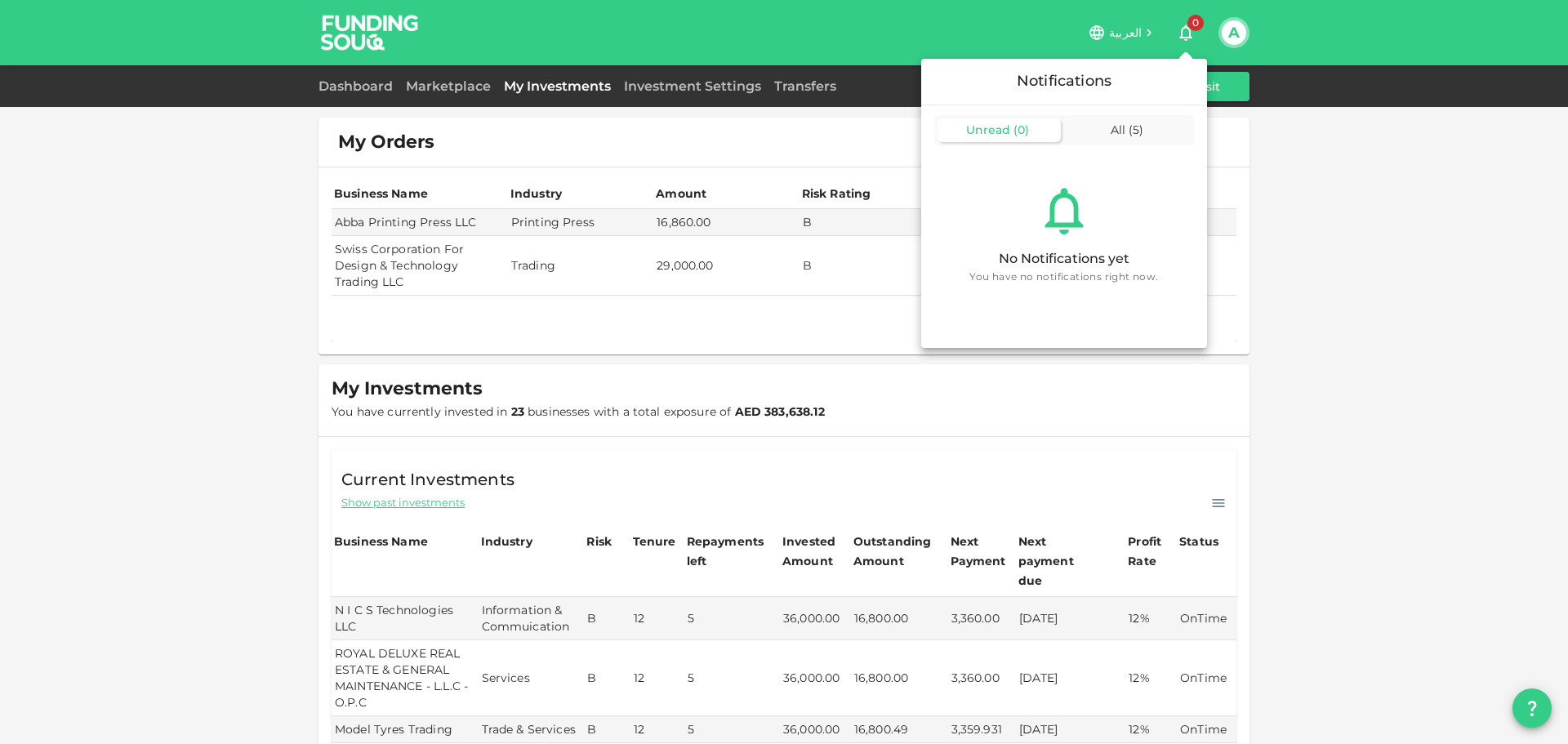
click at [1307, 174] on div at bounding box center [784, 372] width 1568 height 744
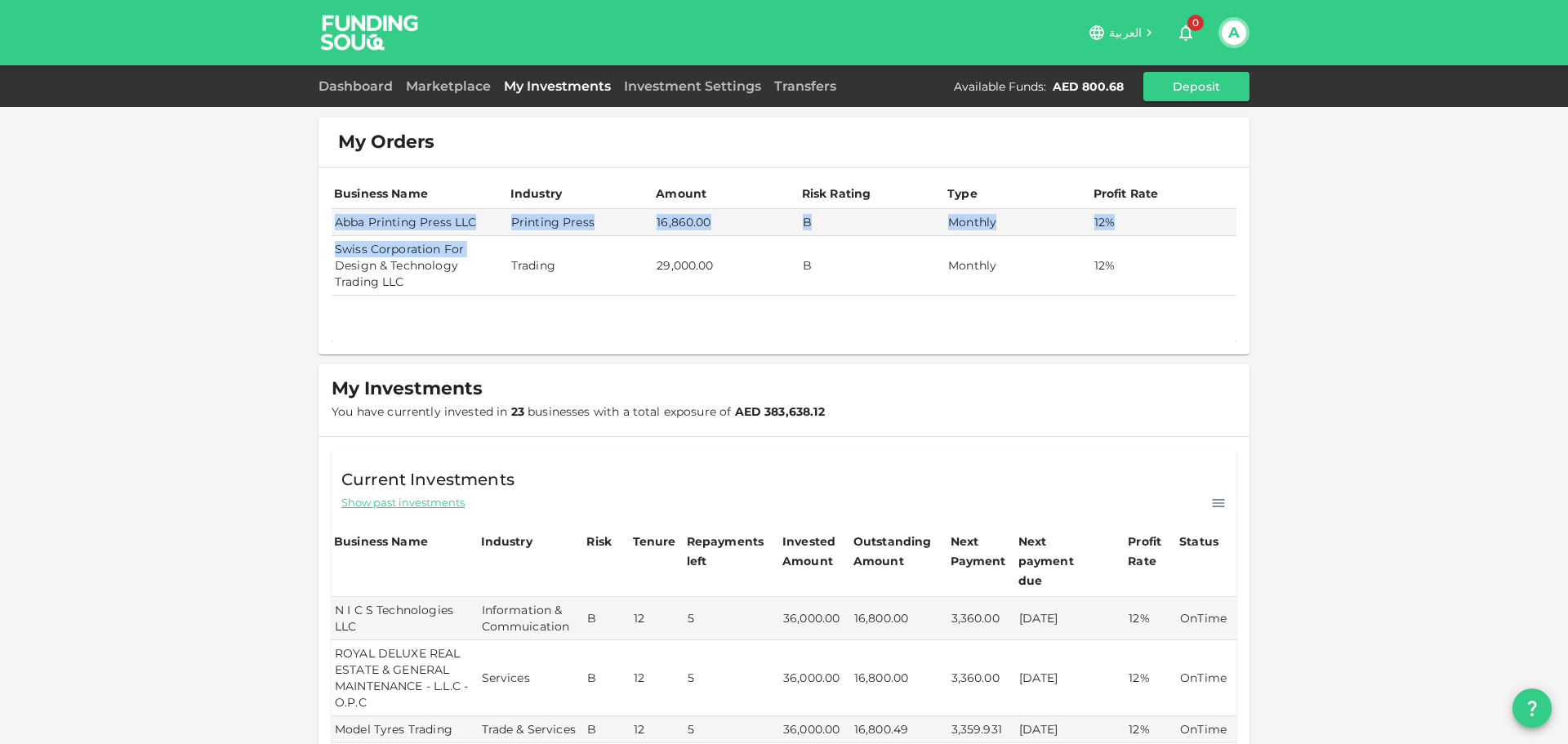
drag, startPoint x: 332, startPoint y: 219, endPoint x: 468, endPoint y: 254, distance: 140.4
click at [468, 254] on tbody "Abba Printing Press LLC Printing Press 16,860.00 B Monthly 12% Swiss Corporatio…" at bounding box center [784, 252] width 905 height 87
click at [492, 285] on td "Swiss Corporation For Design & Technology Trading LLC" at bounding box center [419, 266] width 176 height 60
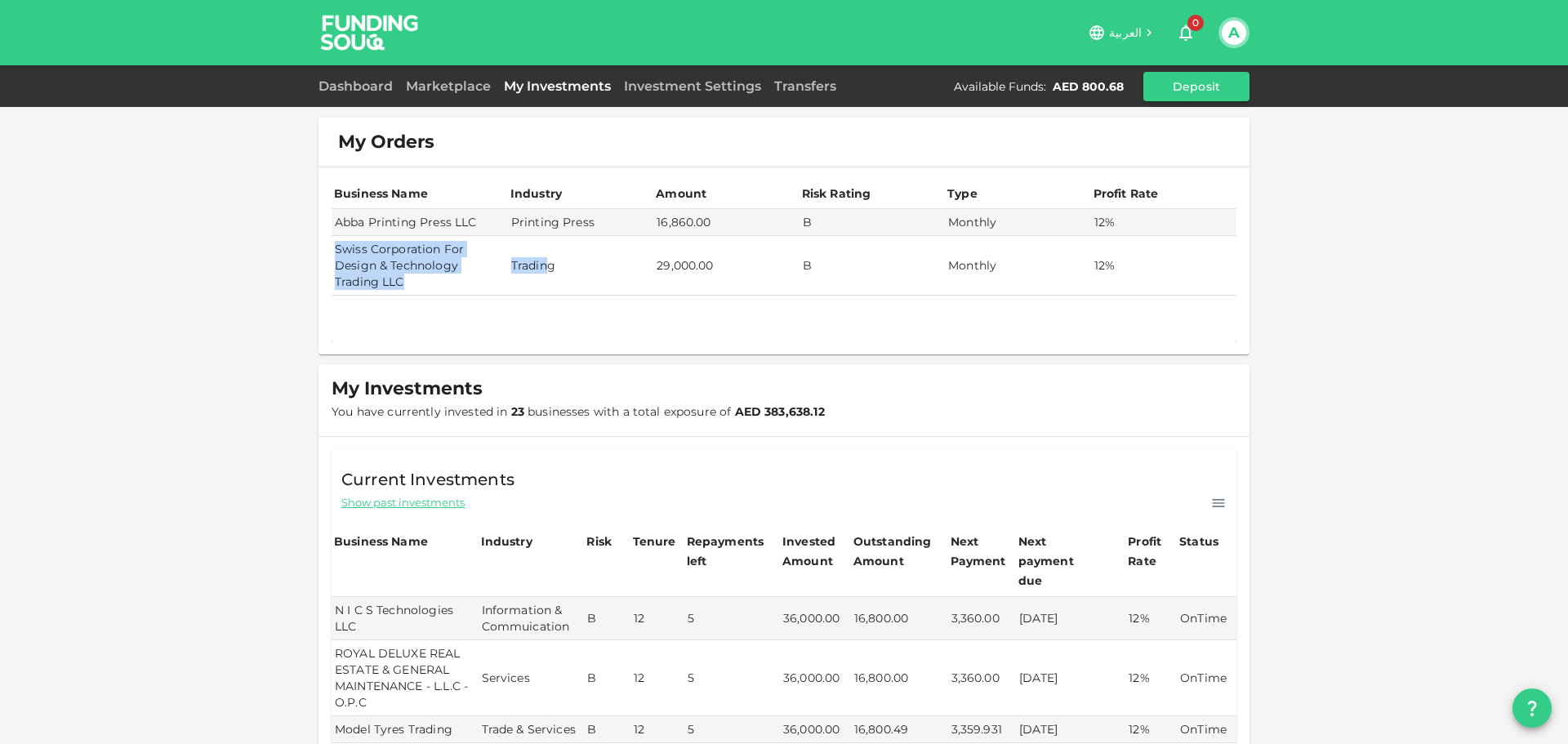
drag, startPoint x: 329, startPoint y: 253, endPoint x: 585, endPoint y: 272, distance: 256.7
click at [545, 283] on tr "Swiss Corporation For Design & Technology Trading LLC Trading 29,000.00 B Month…" at bounding box center [784, 266] width 905 height 60
click at [472, 95] on div "Marketplace" at bounding box center [448, 87] width 98 height 19
click at [466, 89] on link "Marketplace" at bounding box center [448, 86] width 98 height 15
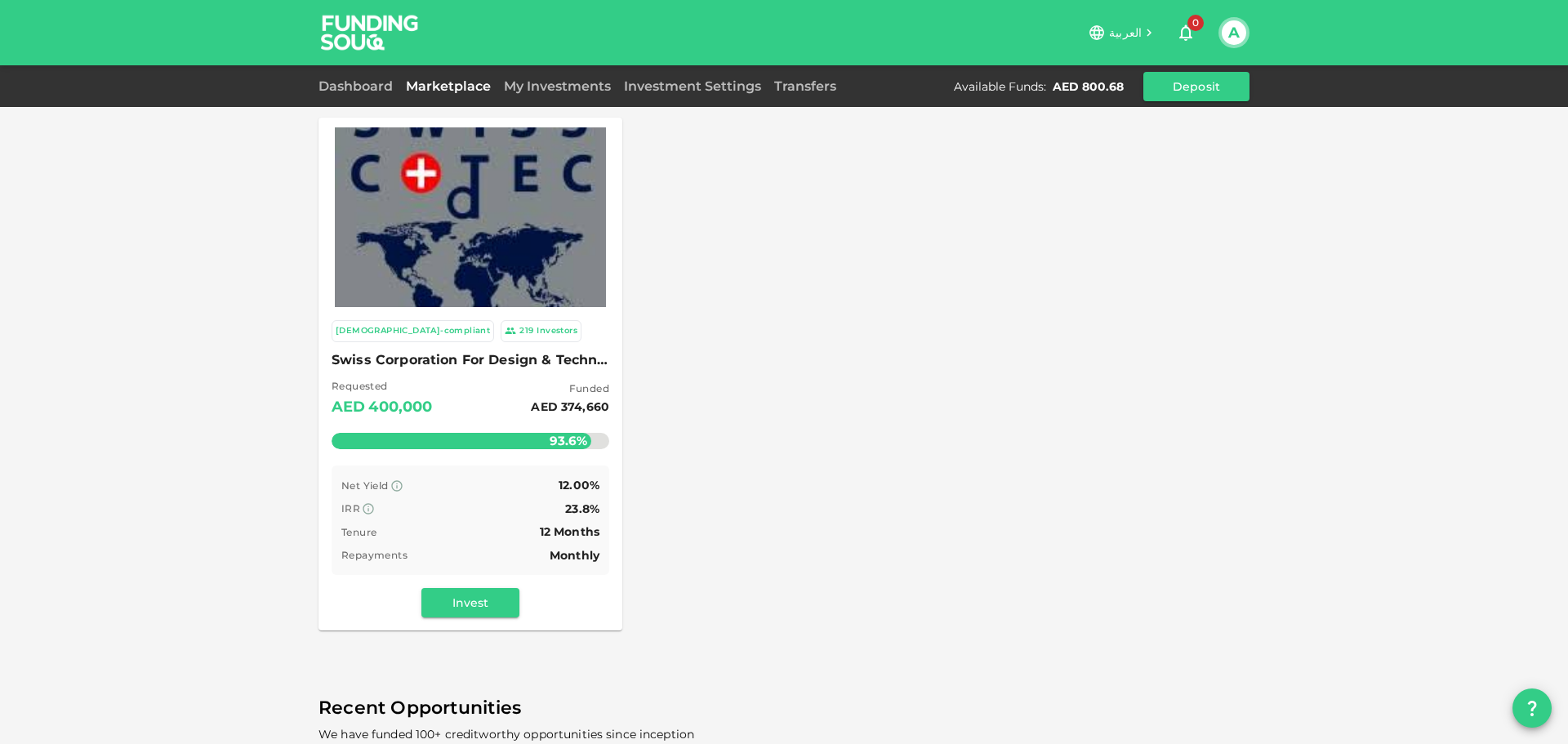
click at [367, 93] on div "Dashboard" at bounding box center [359, 87] width 81 height 19
click at [363, 87] on link "Dashboard" at bounding box center [359, 86] width 81 height 15
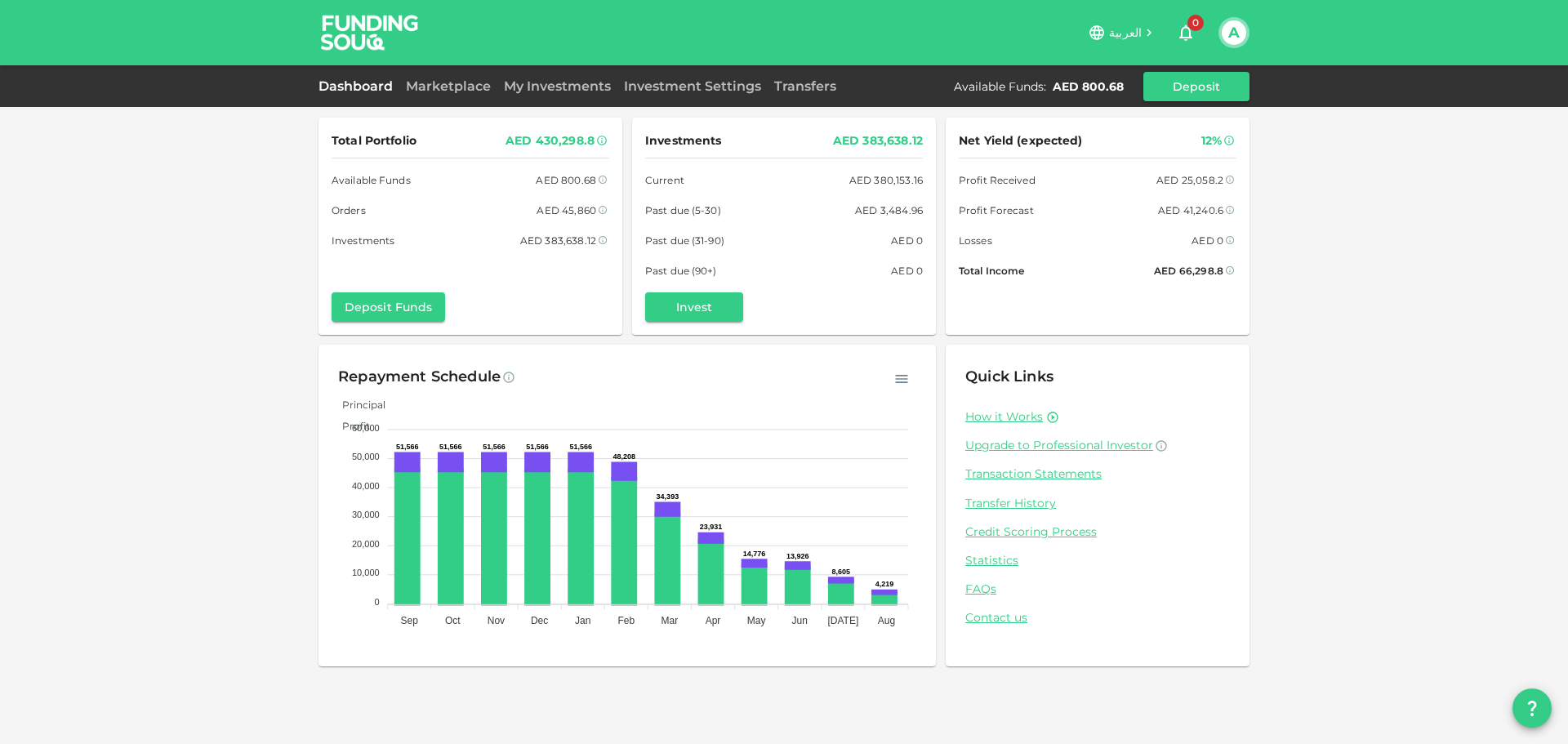
click at [350, 82] on link "Dashboard" at bounding box center [359, 86] width 81 height 15
click at [479, 85] on link "Marketplace" at bounding box center [448, 86] width 98 height 15
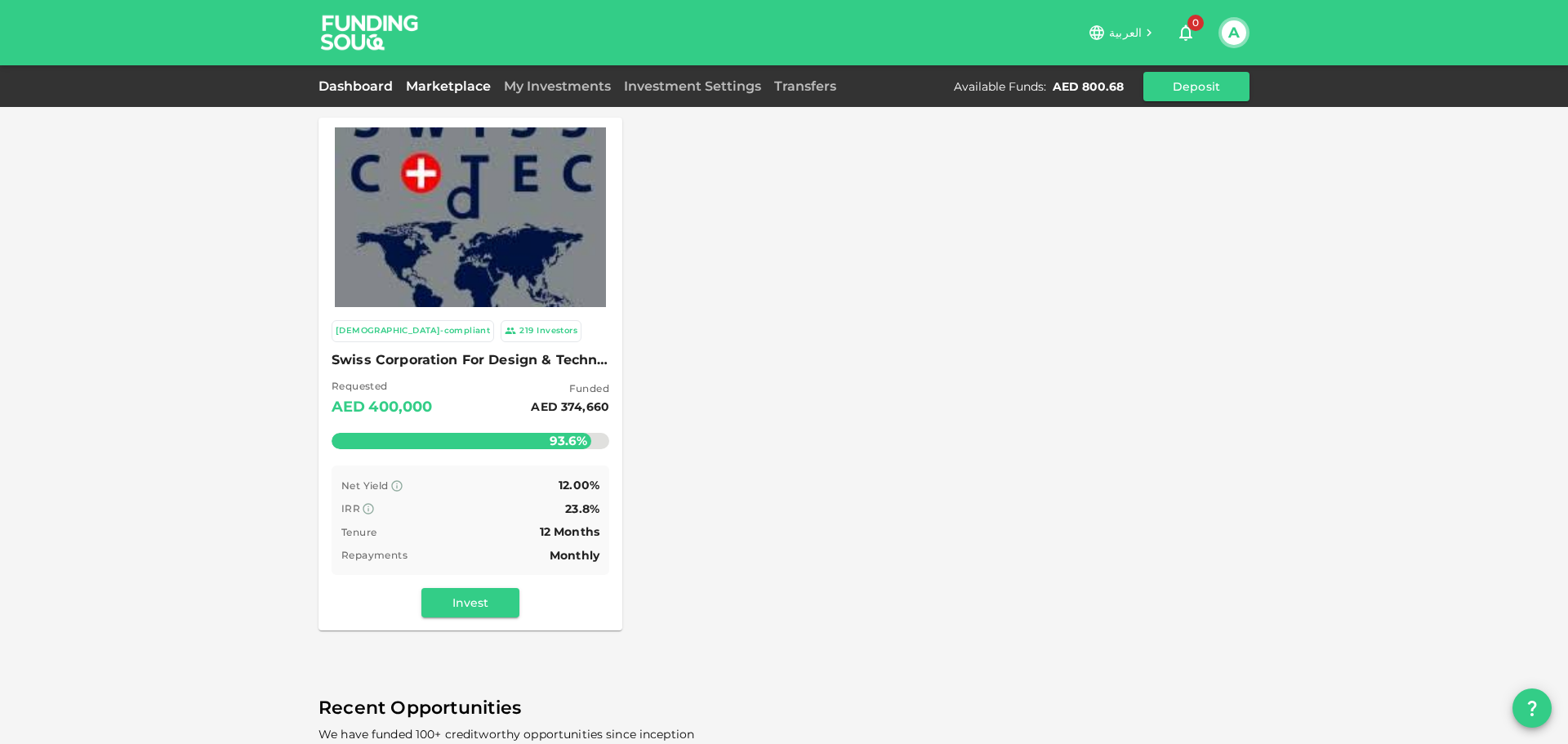
click at [368, 84] on link "Dashboard" at bounding box center [359, 86] width 81 height 15
